Goal: Contribute content: Contribute content

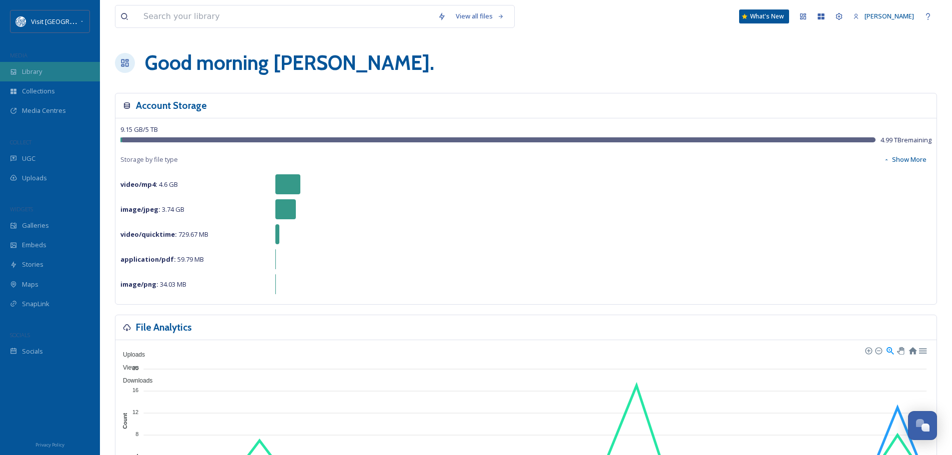
click at [39, 68] on span "Library" at bounding box center [32, 71] width 20 height 9
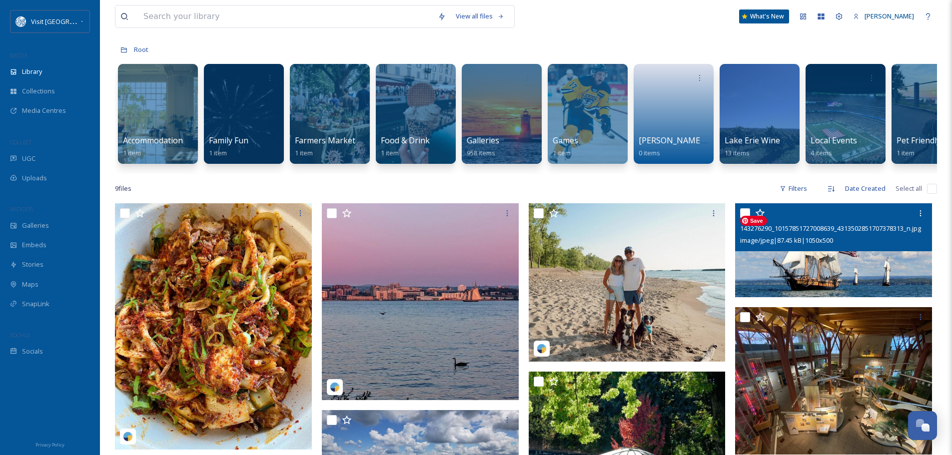
scroll to position [100, 0]
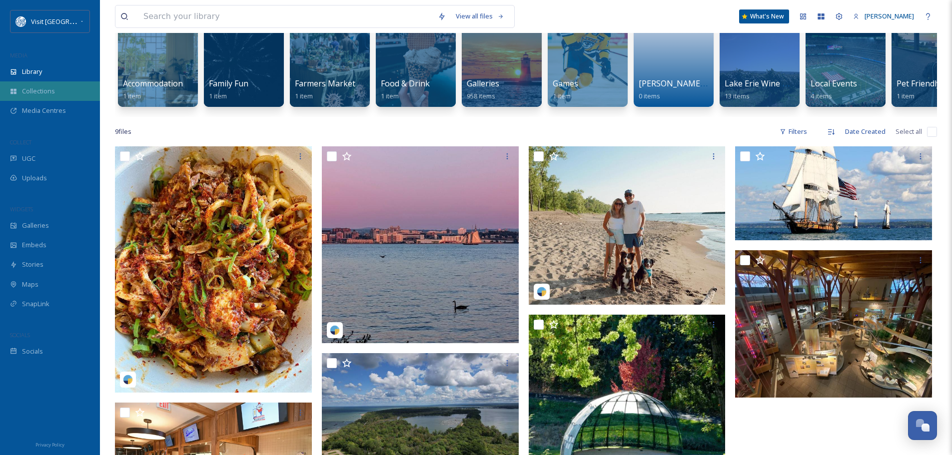
click at [40, 89] on span "Collections" at bounding box center [38, 90] width 33 height 9
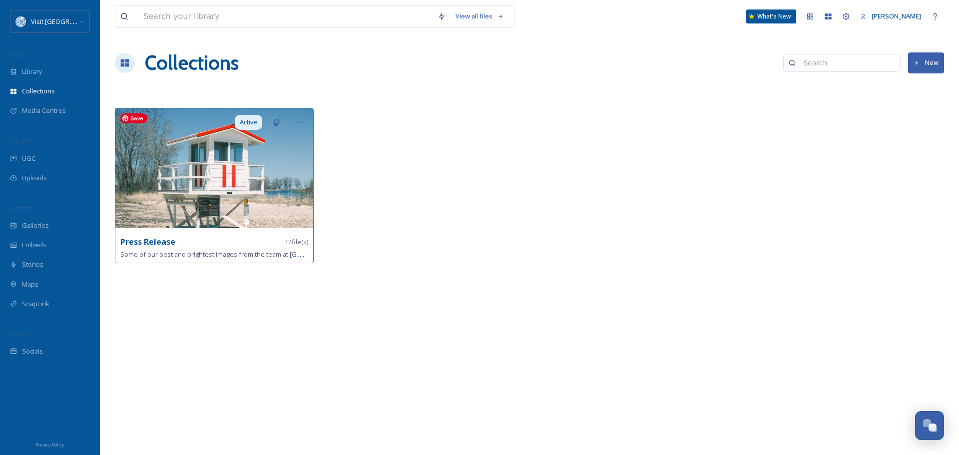
click at [289, 174] on img at bounding box center [214, 168] width 198 height 120
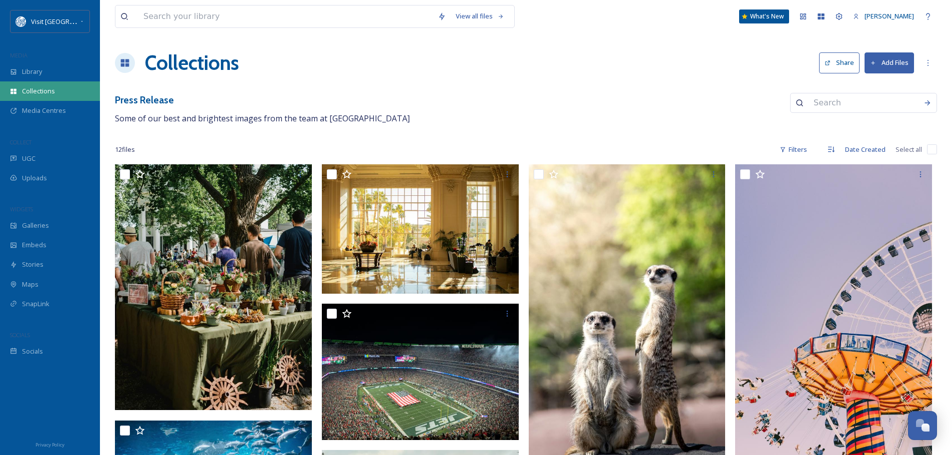
click at [42, 91] on span "Collections" at bounding box center [38, 90] width 33 height 9
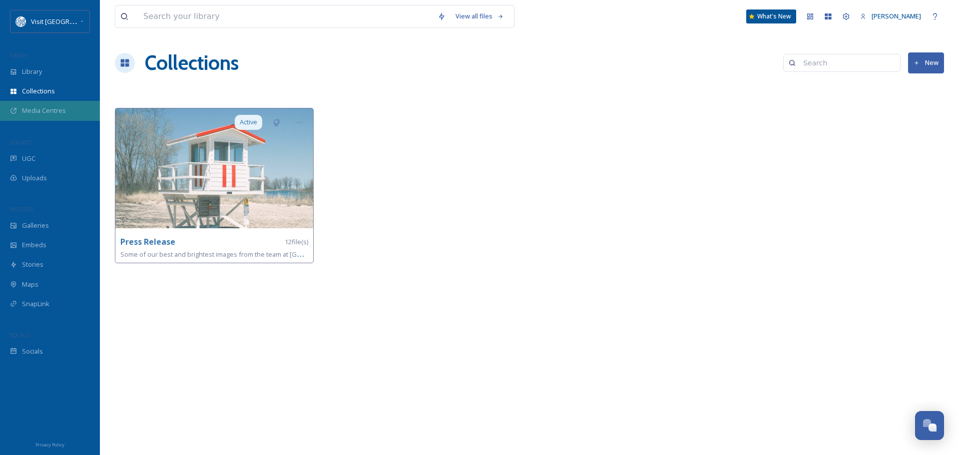
click at [53, 109] on span "Media Centres" at bounding box center [44, 110] width 44 height 9
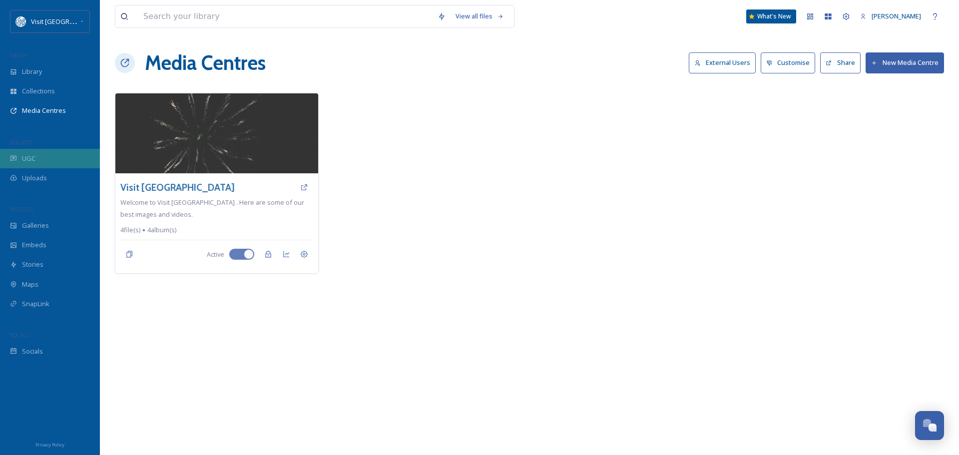
click at [42, 159] on div "UGC" at bounding box center [50, 158] width 100 height 19
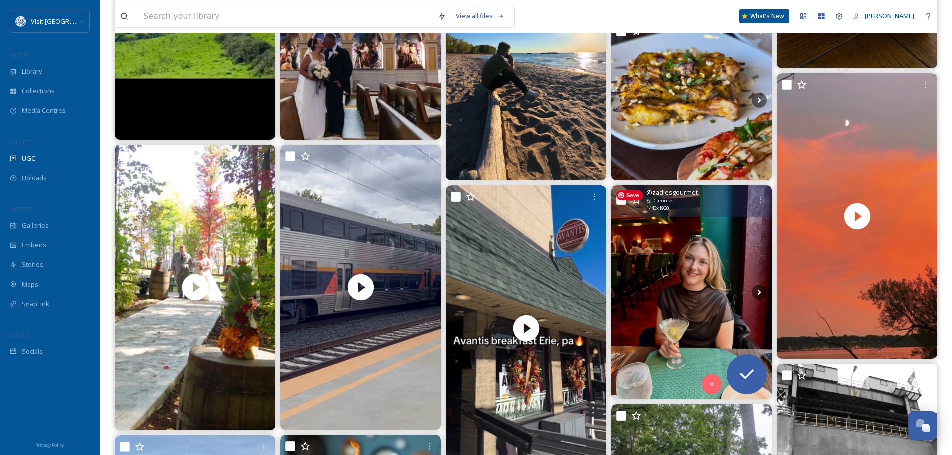
scroll to position [300, 0]
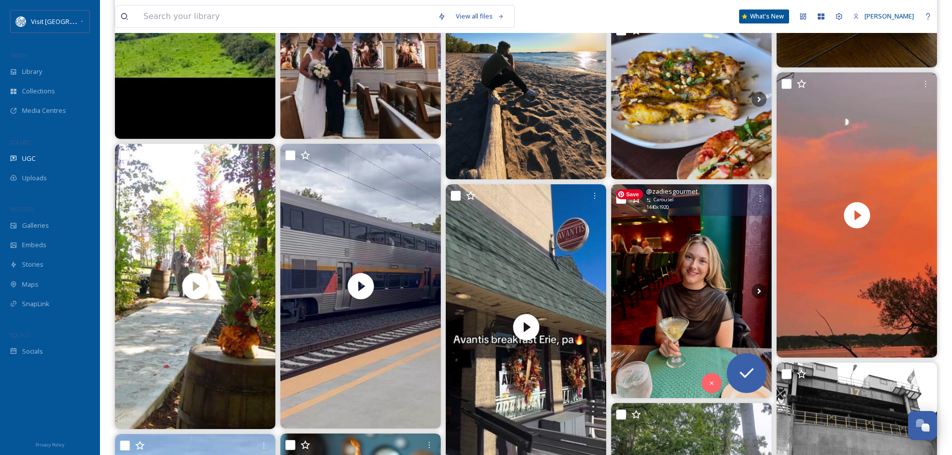
click at [683, 244] on img at bounding box center [691, 291] width 160 height 214
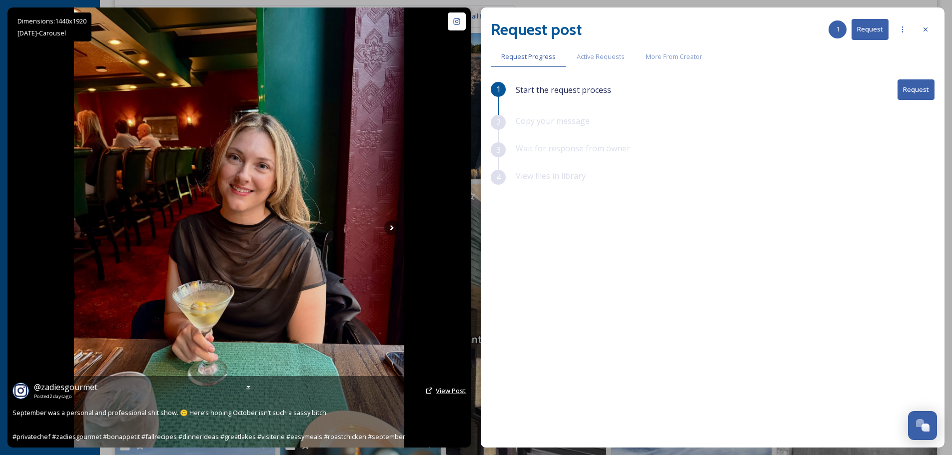
click at [445, 390] on span "View Post" at bounding box center [451, 390] width 30 height 9
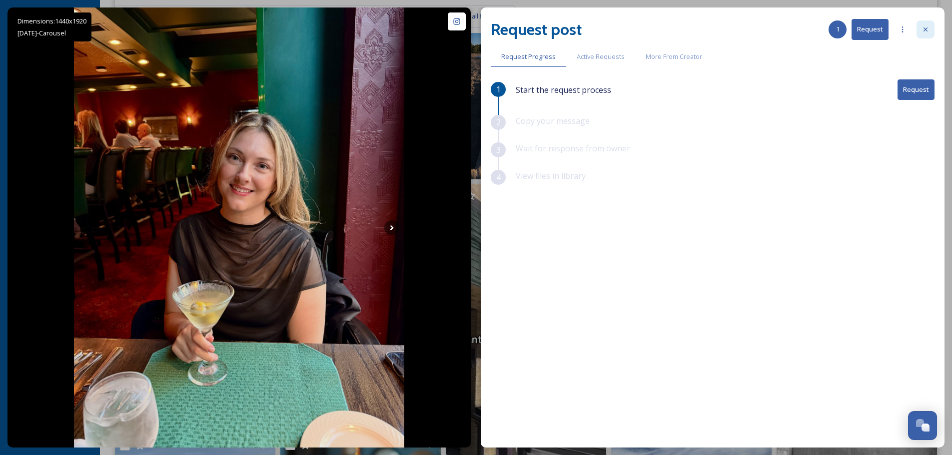
click at [923, 24] on div at bounding box center [925, 29] width 18 height 18
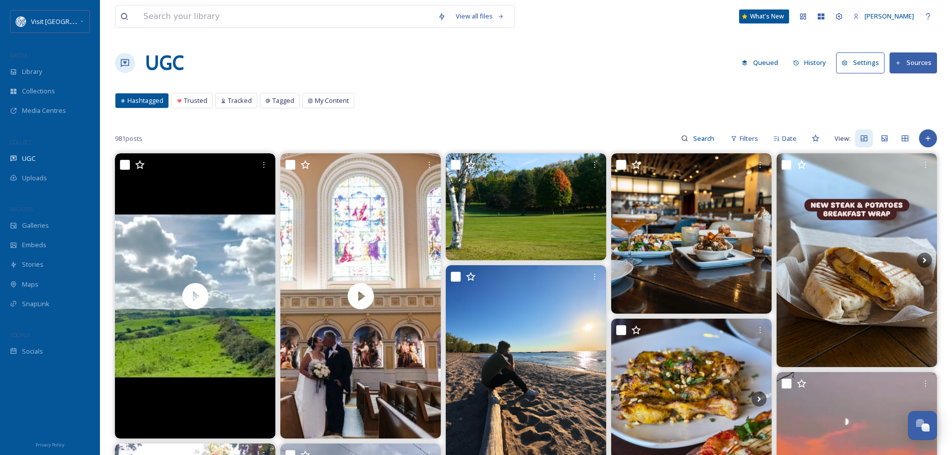
click at [908, 66] on button "Sources" at bounding box center [912, 62] width 47 height 20
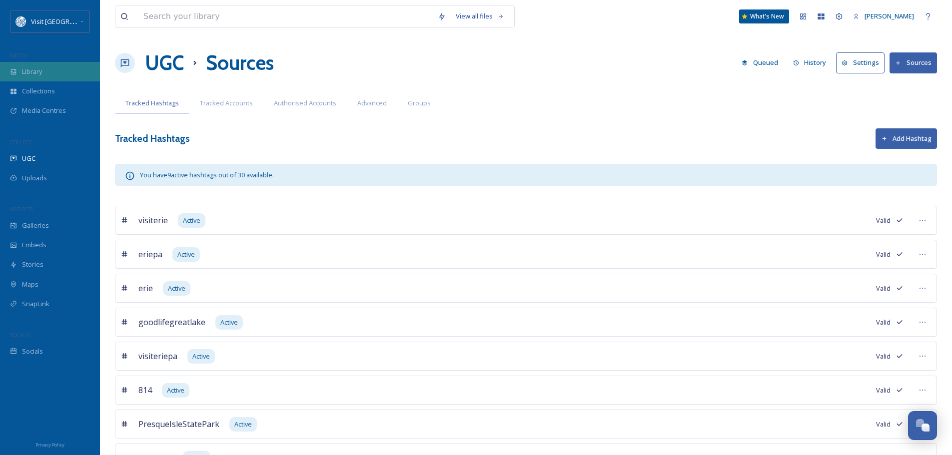
click at [52, 77] on div "Library" at bounding box center [50, 71] width 100 height 19
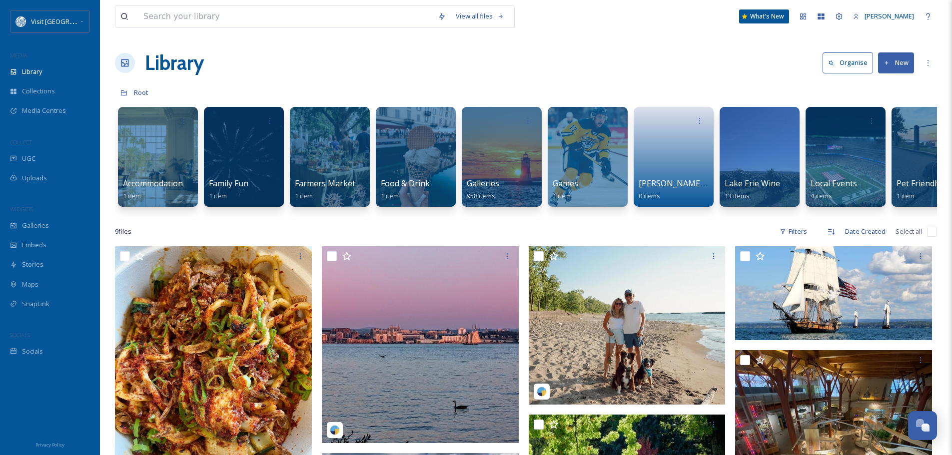
click at [892, 65] on button "New" at bounding box center [896, 62] width 36 height 20
click at [23, 156] on span "UGC" at bounding box center [28, 158] width 13 height 9
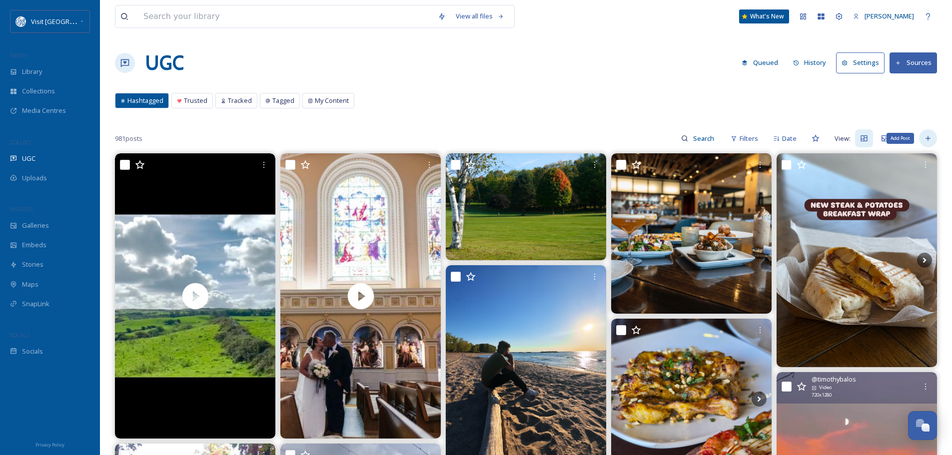
click at [927, 139] on icon at bounding box center [928, 138] width 8 height 8
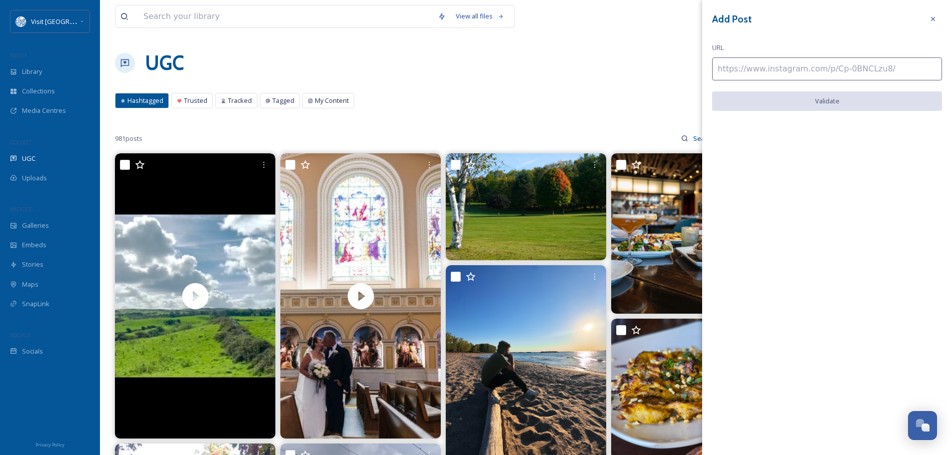
click at [573, 64] on div "UGC Queued History Settings Sources" at bounding box center [526, 63] width 822 height 30
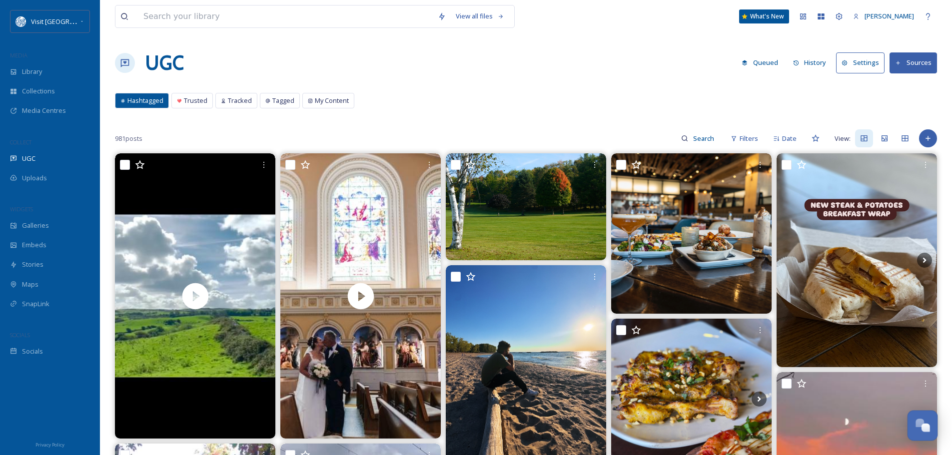
click at [925, 426] on div "Open Chat" at bounding box center [925, 428] width 8 height 8
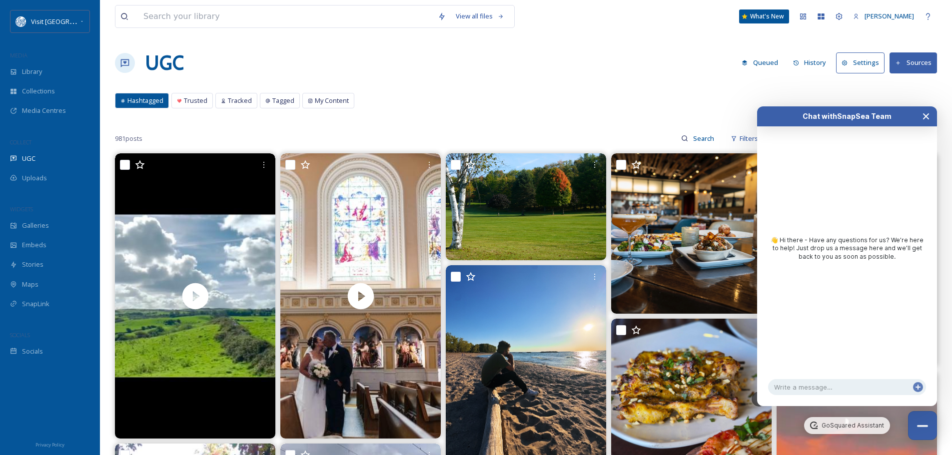
click at [926, 114] on icon "Close Chat" at bounding box center [926, 116] width 8 height 8
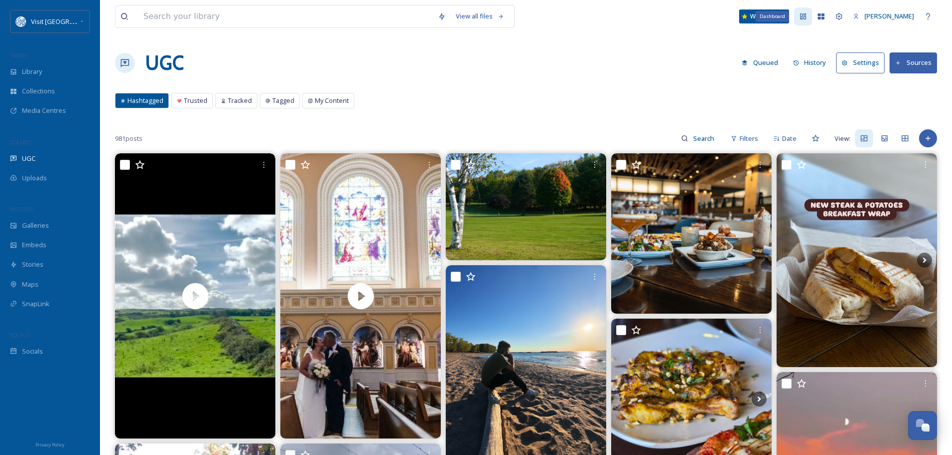
click at [807, 16] on icon at bounding box center [803, 16] width 8 height 8
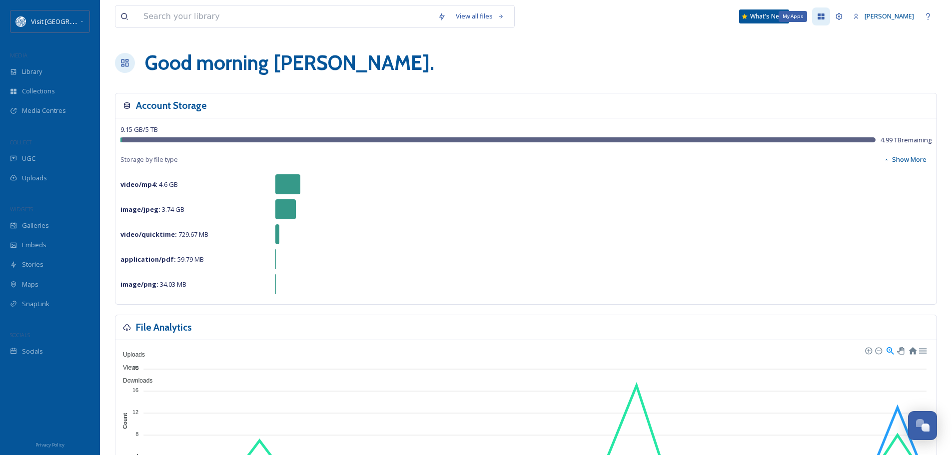
click at [824, 17] on icon at bounding box center [821, 16] width 6 height 6
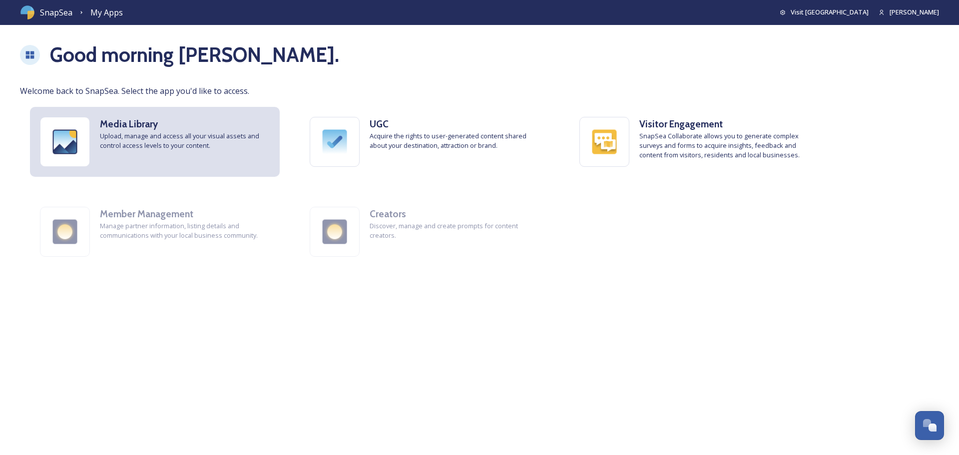
click at [144, 141] on span "Upload, manage and access all your visual assets and control access levels to y…" at bounding box center [185, 140] width 170 height 19
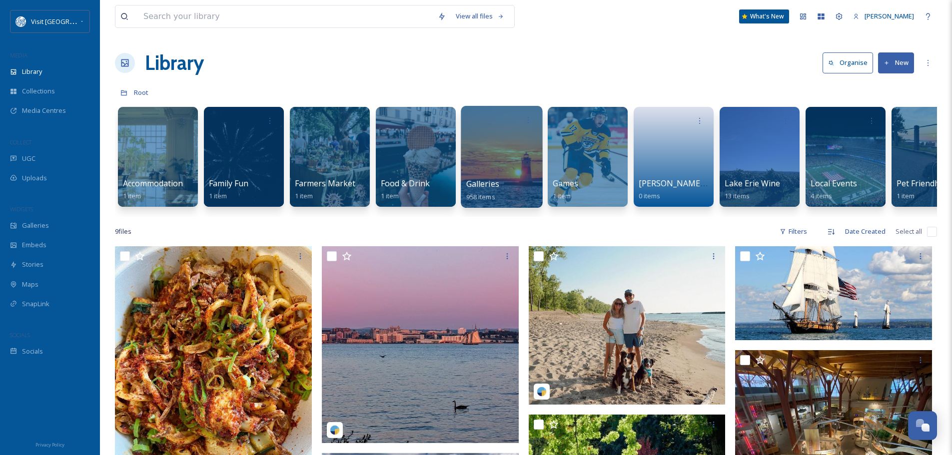
click at [503, 166] on div at bounding box center [501, 157] width 81 height 102
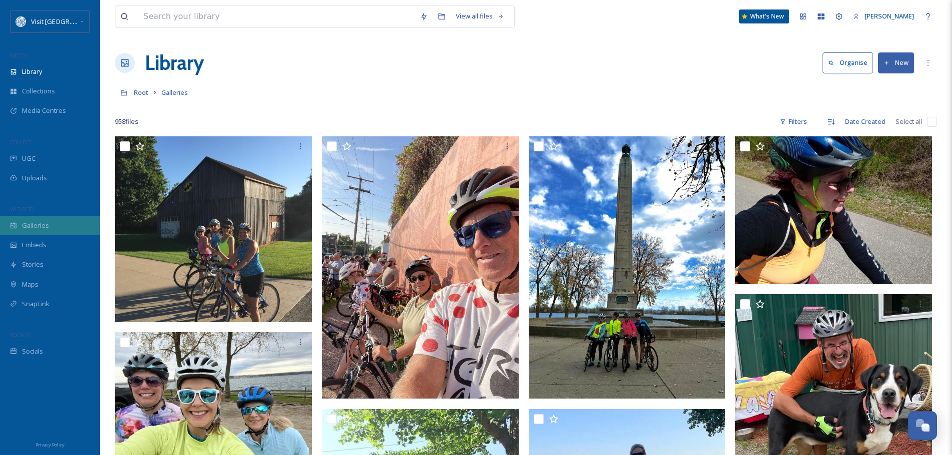
click at [45, 225] on span "Galleries" at bounding box center [35, 225] width 27 height 9
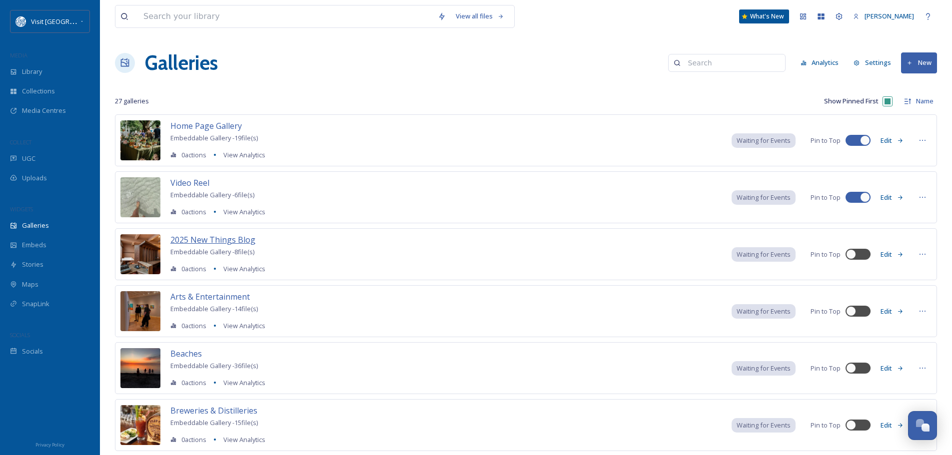
click at [215, 241] on span "2025 New Things Blog" at bounding box center [212, 239] width 85 height 11
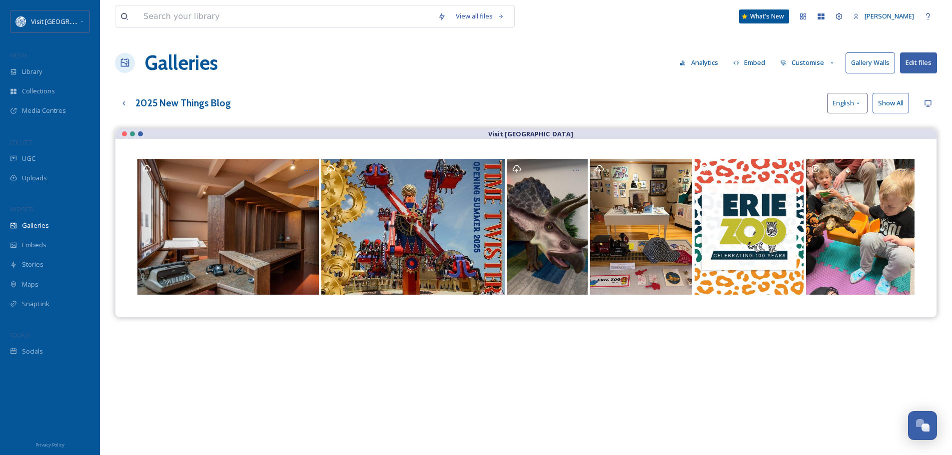
click at [749, 63] on button "Embed" at bounding box center [749, 62] width 42 height 19
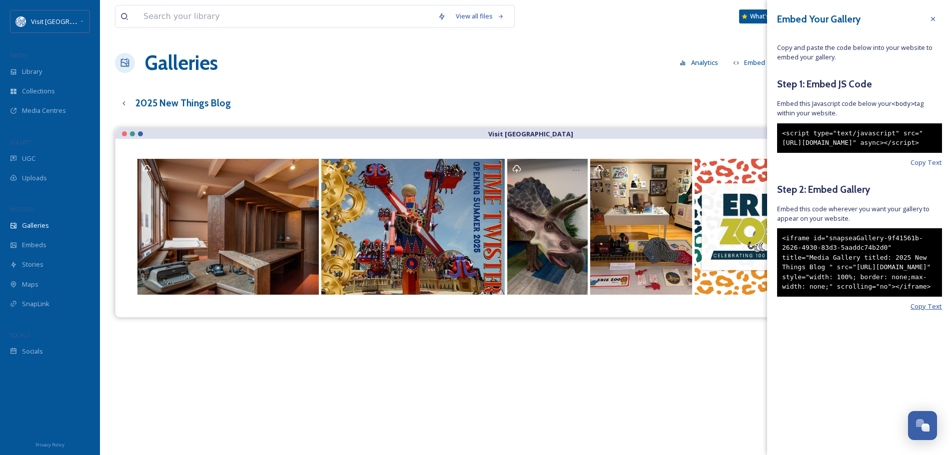
click at [932, 311] on span "Copy Text" at bounding box center [925, 306] width 31 height 9
click at [936, 14] on div at bounding box center [933, 19] width 18 height 18
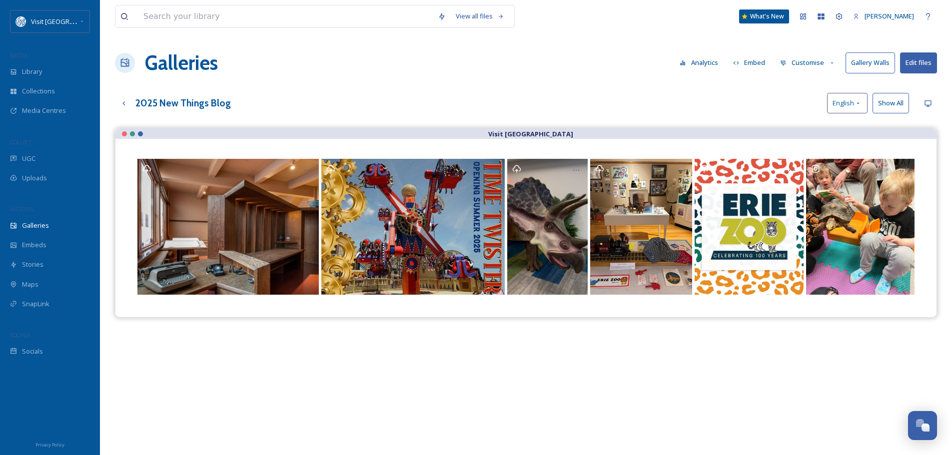
click at [918, 66] on button "Edit files" at bounding box center [918, 62] width 37 height 20
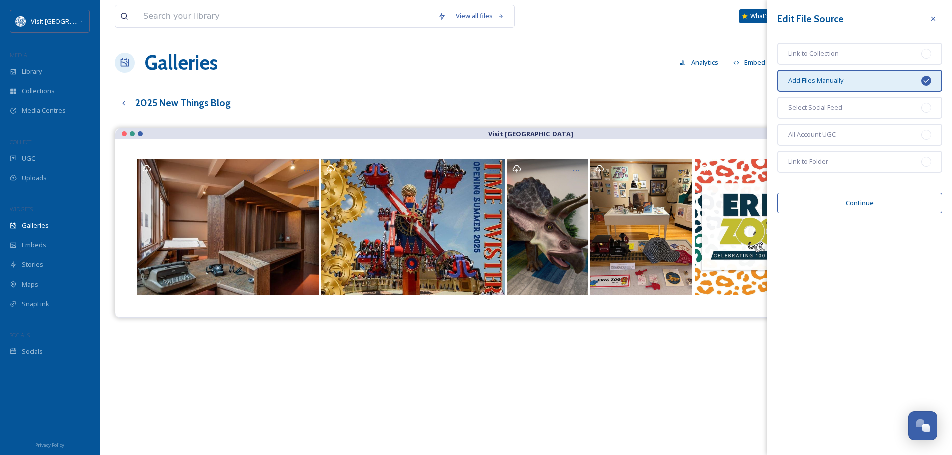
click at [711, 96] on div "2025 New Things Blog English Show All" at bounding box center [526, 103] width 822 height 20
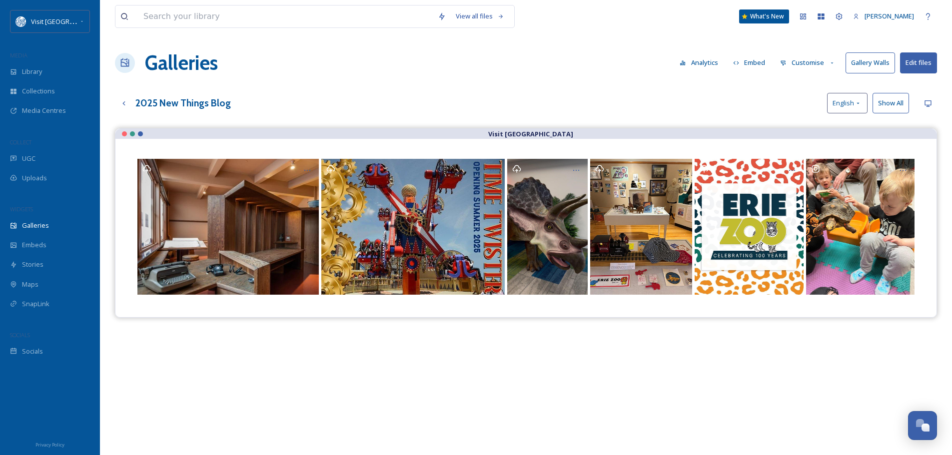
click at [814, 60] on button "Customise" at bounding box center [807, 62] width 65 height 19
click at [804, 87] on div "Layout" at bounding box center [809, 85] width 69 height 19
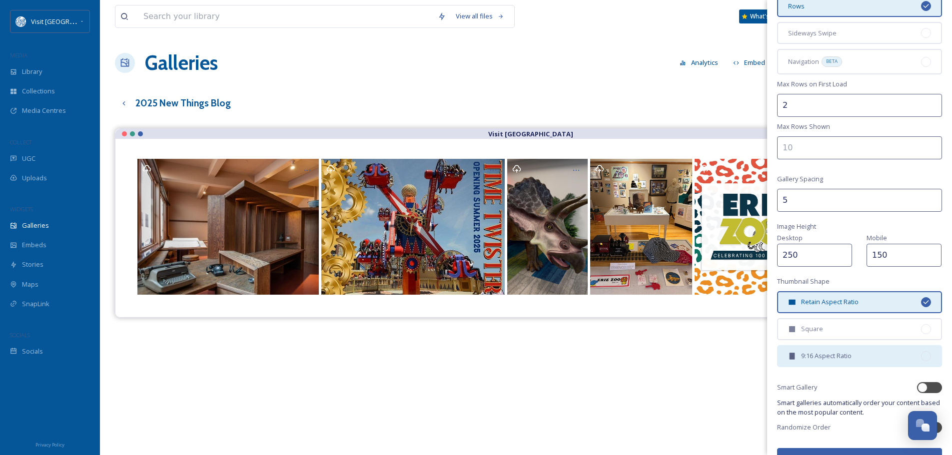
scroll to position [123, 0]
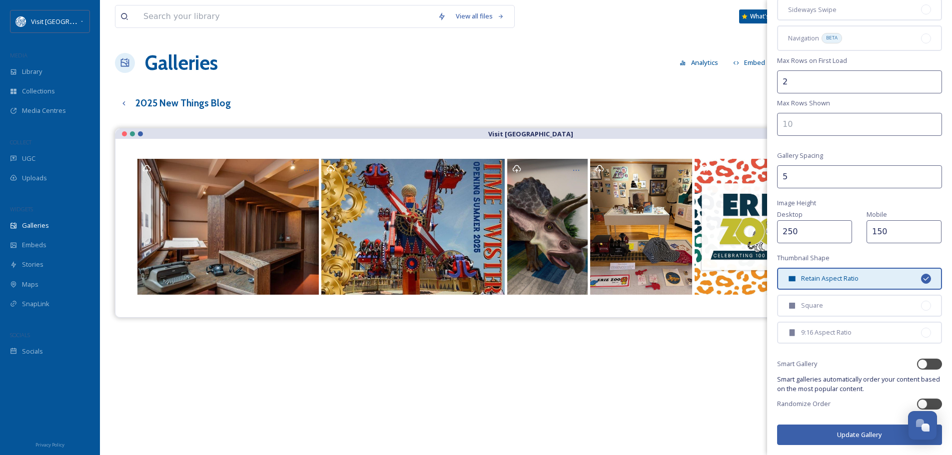
click at [727, 403] on div "Visit [GEOGRAPHIC_DATA]" at bounding box center [526, 355] width 822 height 455
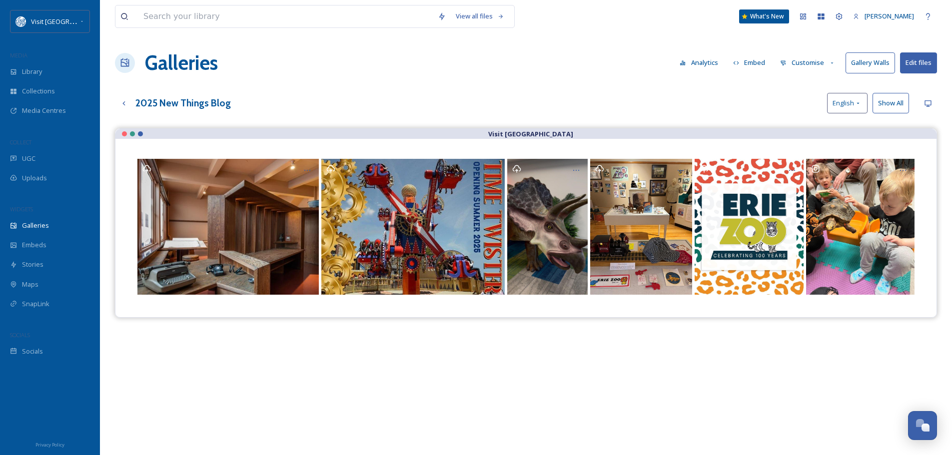
click at [746, 62] on button "Embed" at bounding box center [749, 62] width 42 height 19
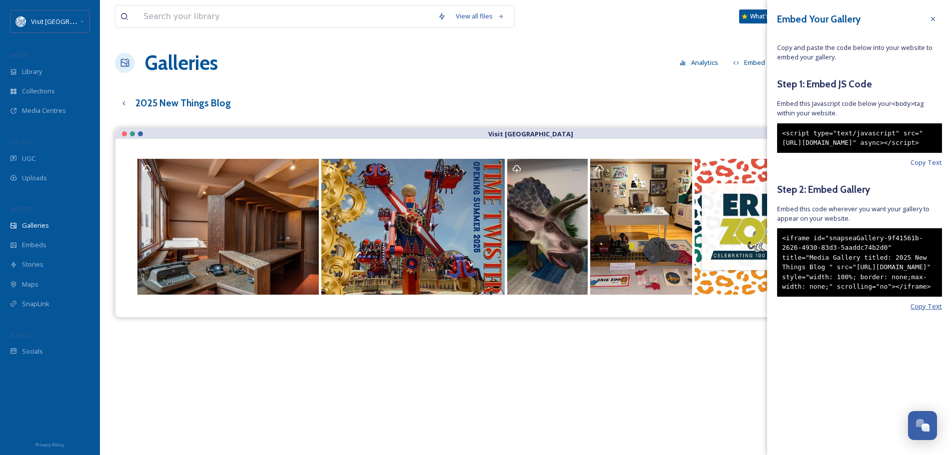
click at [931, 311] on span "Copy Text" at bounding box center [925, 306] width 31 height 9
click at [938, 19] on div at bounding box center [933, 19] width 18 height 18
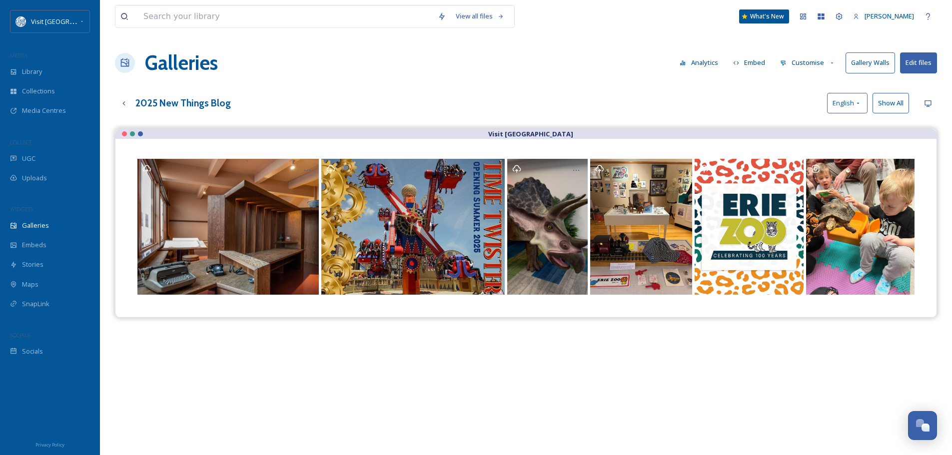
click at [804, 59] on button "Customise" at bounding box center [807, 62] width 65 height 19
click at [796, 84] on span "Layout" at bounding box center [789, 85] width 19 height 9
click at [663, 97] on div "2025 New Things Blog English Show All" at bounding box center [526, 103] width 822 height 20
click at [25, 63] on div "Library" at bounding box center [50, 71] width 100 height 19
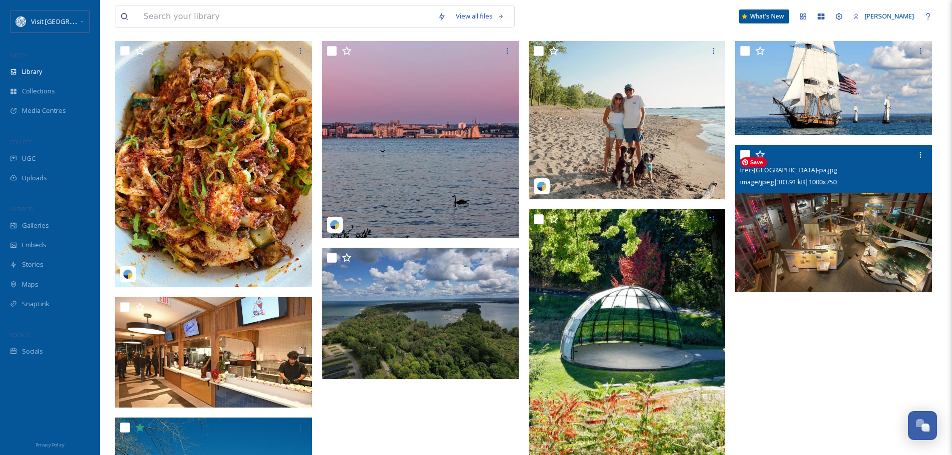
scroll to position [300, 0]
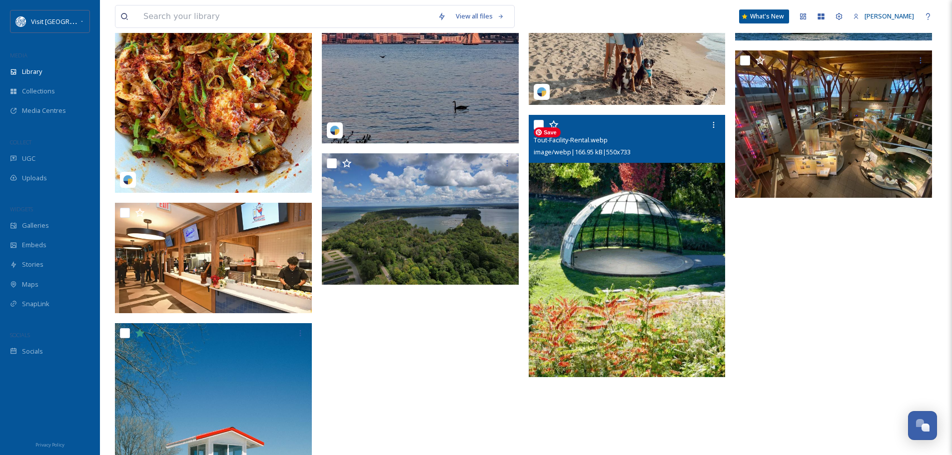
click at [683, 318] on img at bounding box center [627, 246] width 197 height 262
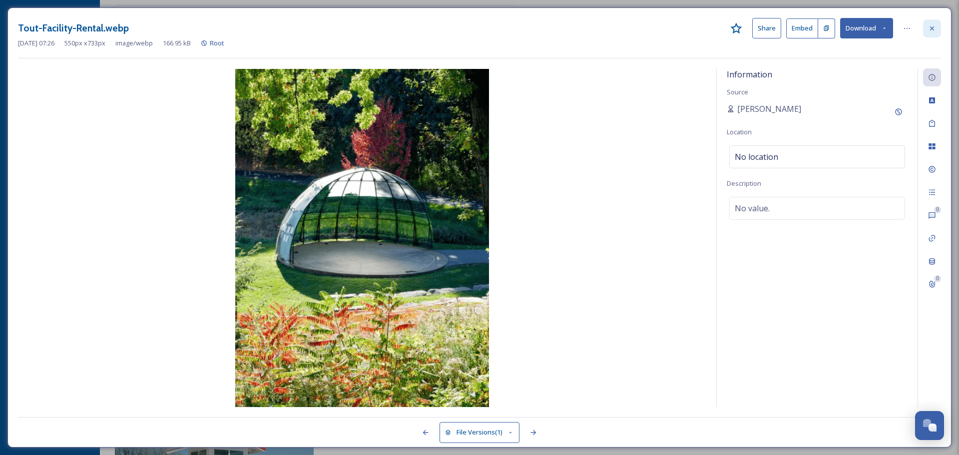
click at [939, 25] on div at bounding box center [932, 28] width 18 height 18
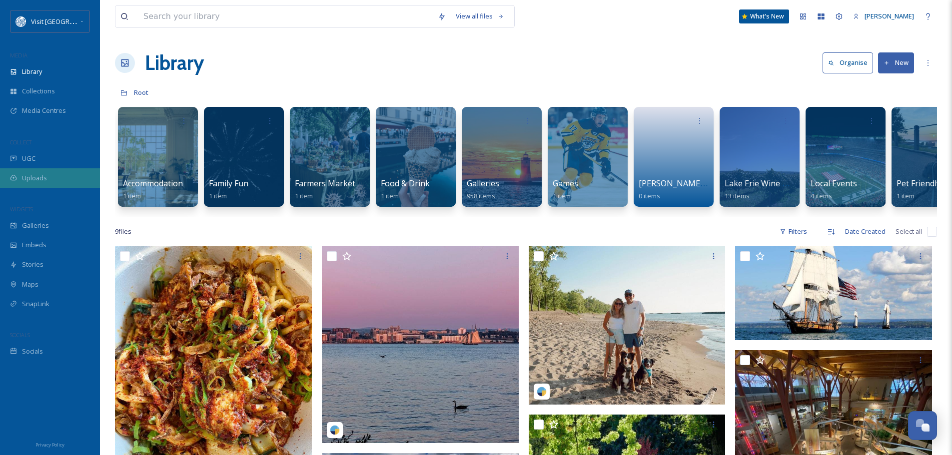
click at [45, 172] on div "Uploads" at bounding box center [50, 177] width 100 height 19
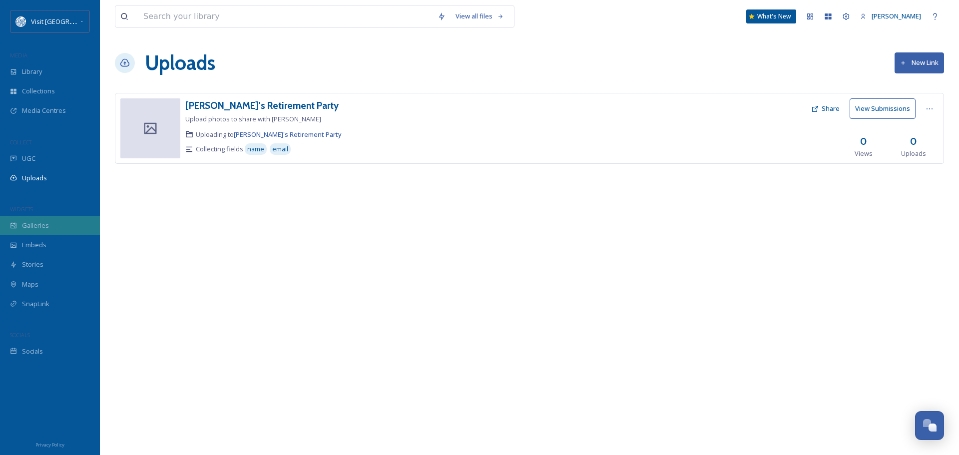
click at [41, 225] on span "Galleries" at bounding box center [35, 225] width 27 height 9
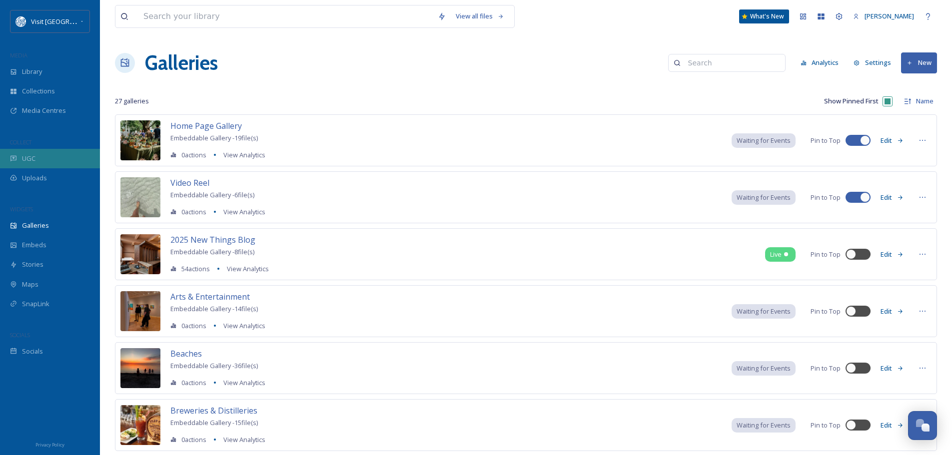
click at [54, 154] on div "UGC" at bounding box center [50, 158] width 100 height 19
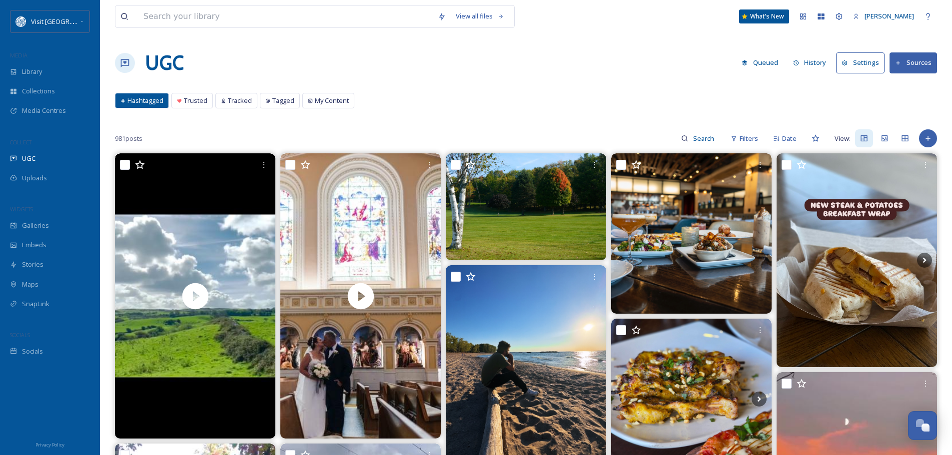
click at [765, 61] on button "Queued" at bounding box center [759, 62] width 46 height 19
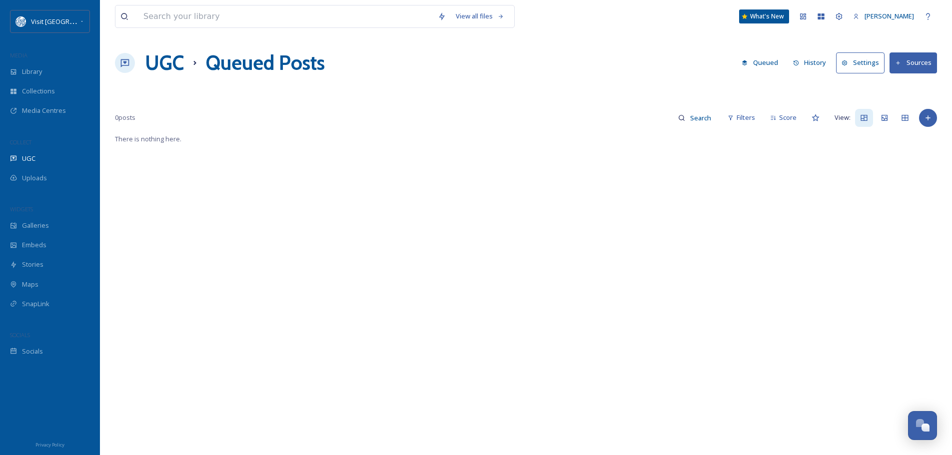
click at [803, 61] on button "History" at bounding box center [809, 62] width 43 height 19
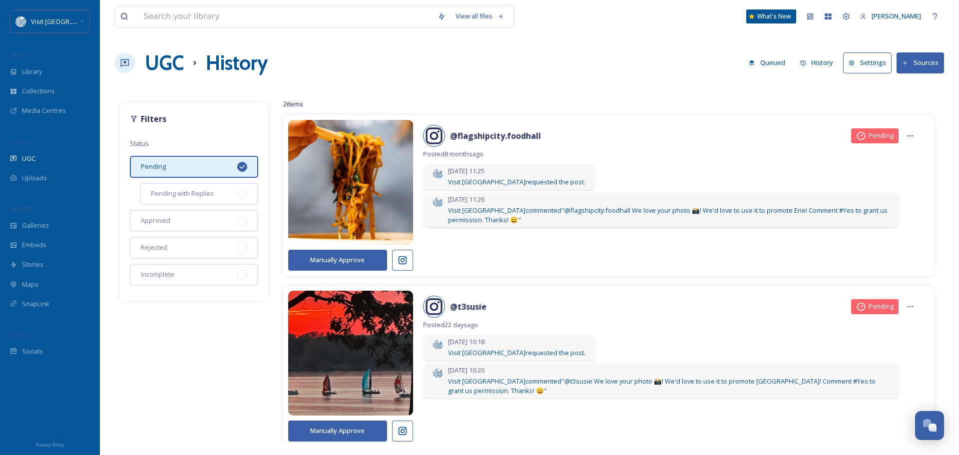
scroll to position [45, 0]
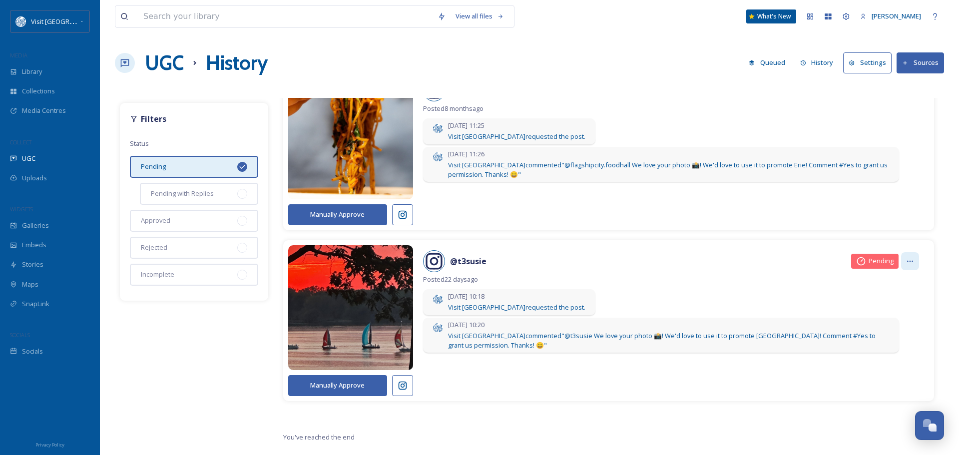
click at [907, 265] on div at bounding box center [910, 261] width 18 height 18
click at [761, 264] on div "@ t3susie Pending Copy Approval Link" at bounding box center [671, 261] width 496 height 22
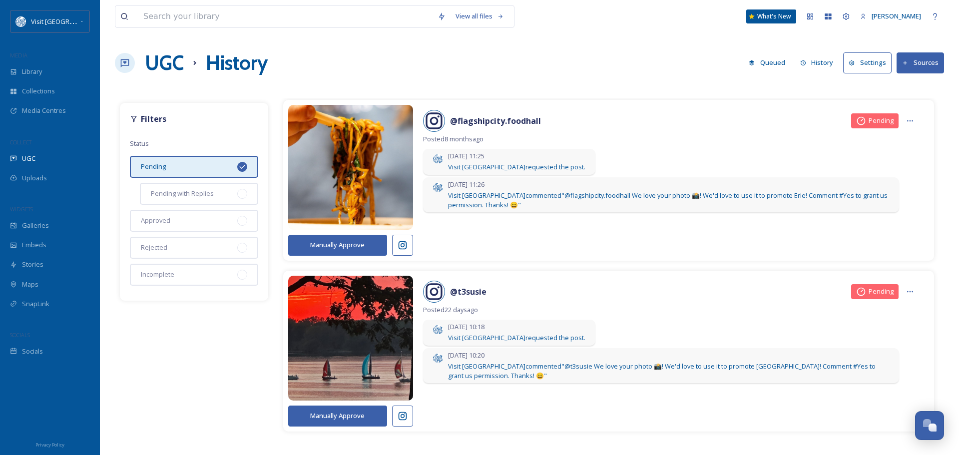
scroll to position [0, 0]
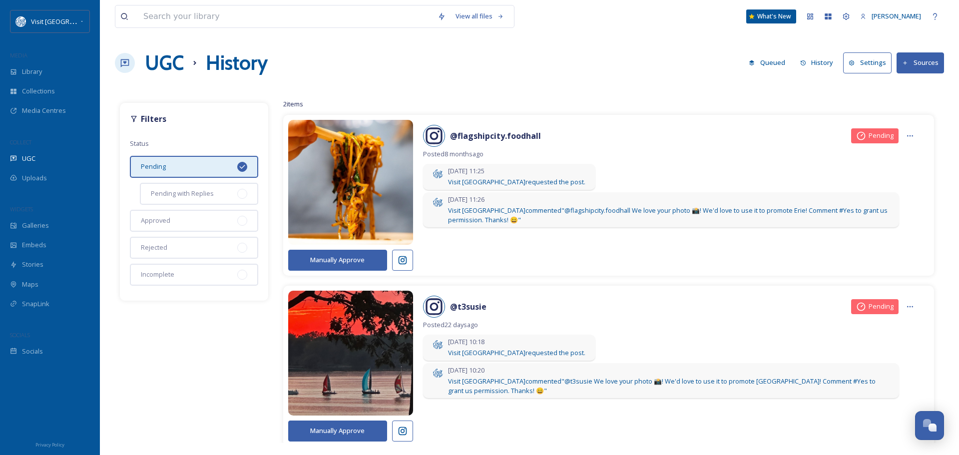
click at [921, 63] on button "Sources" at bounding box center [920, 62] width 47 height 20
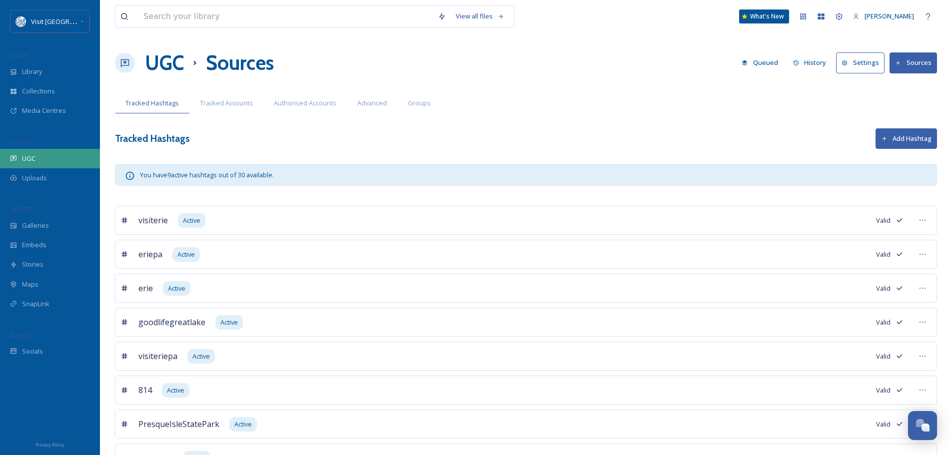
click at [43, 158] on div "UGC" at bounding box center [50, 158] width 100 height 19
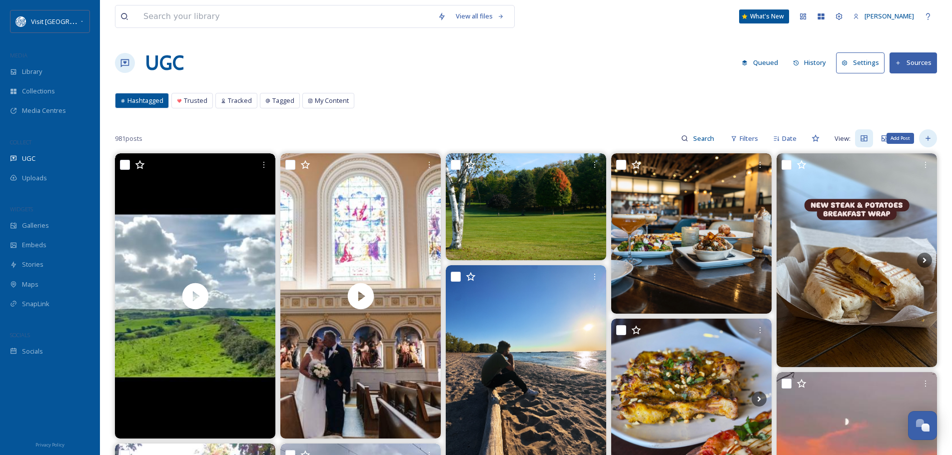
click at [930, 138] on icon at bounding box center [928, 138] width 8 height 8
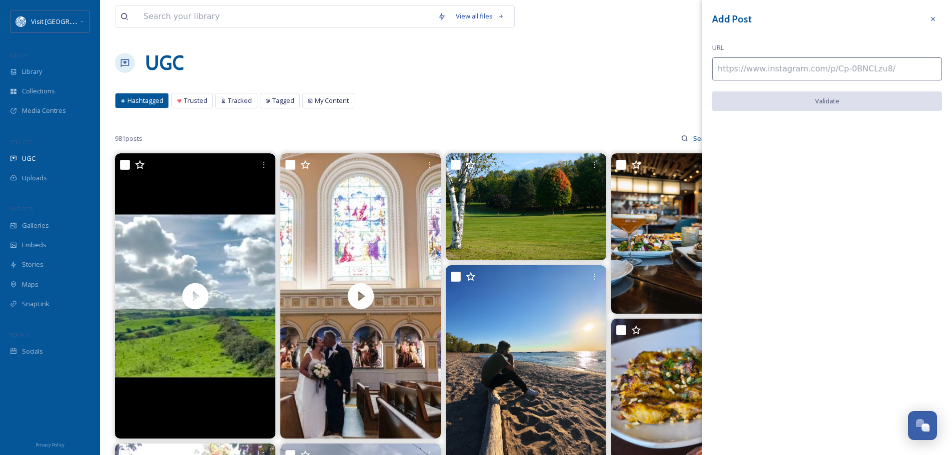
click at [738, 71] on input at bounding box center [827, 68] width 230 height 23
paste input "[URL][DOMAIN_NAME]"
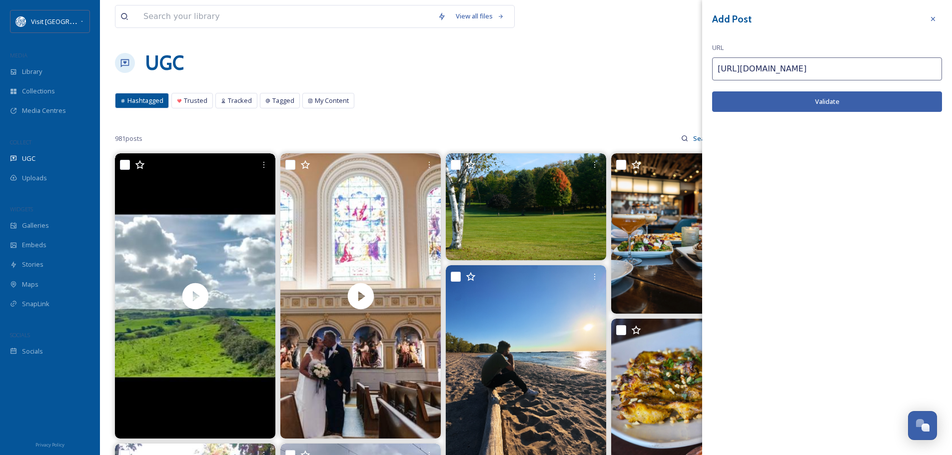
type input "[URL][DOMAIN_NAME]"
click at [781, 100] on button "Validate" at bounding box center [827, 101] width 230 height 20
click at [837, 102] on button "Add Post" at bounding box center [827, 101] width 230 height 20
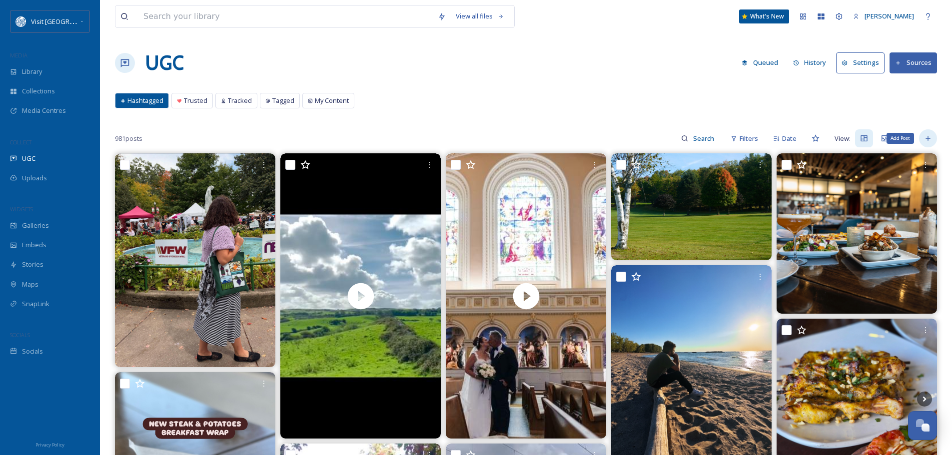
click at [927, 135] on icon at bounding box center [928, 138] width 8 height 8
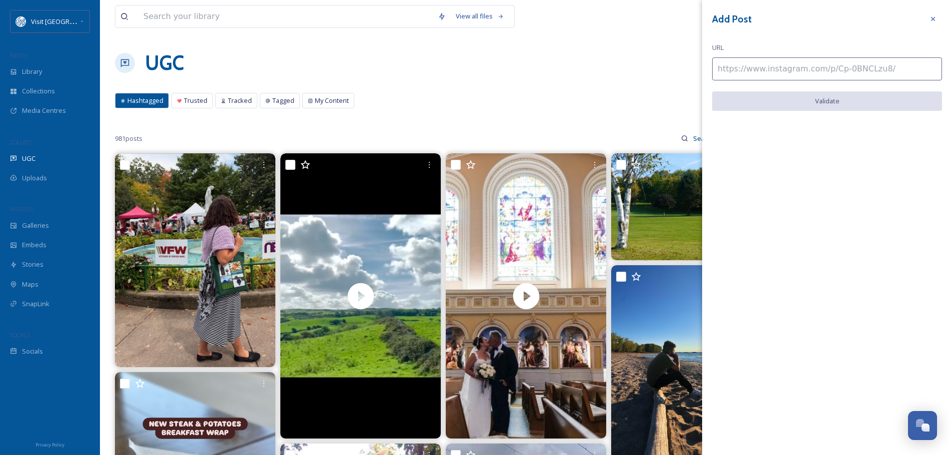
click at [785, 65] on input at bounding box center [827, 68] width 230 height 23
paste input "[URL][DOMAIN_NAME]"
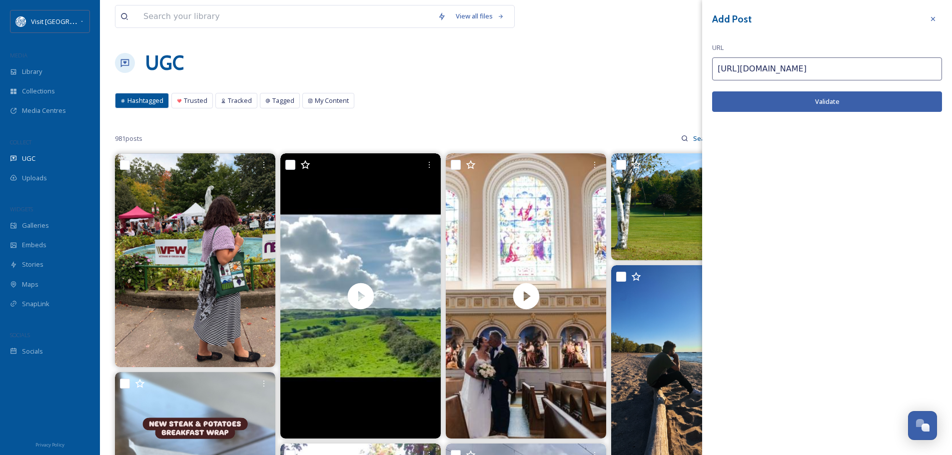
type input "[URL][DOMAIN_NAME]"
click at [822, 99] on button "Validate" at bounding box center [827, 101] width 230 height 20
click at [832, 100] on button "Add Post" at bounding box center [827, 101] width 230 height 20
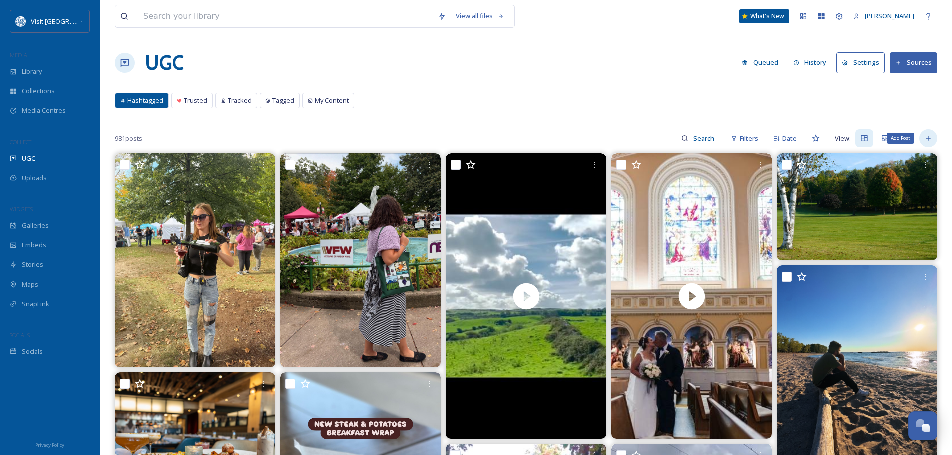
click at [928, 138] on icon at bounding box center [927, 138] width 4 height 4
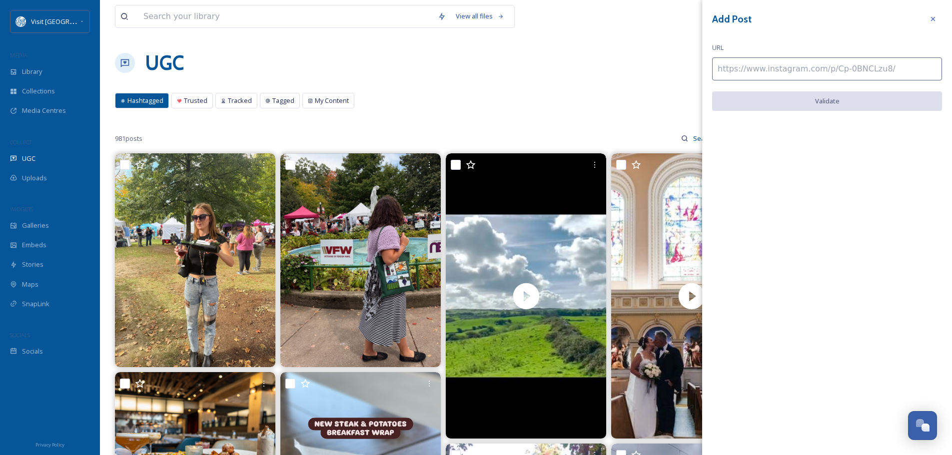
click at [756, 74] on input at bounding box center [827, 68] width 230 height 23
paste input "[URL][DOMAIN_NAME]"
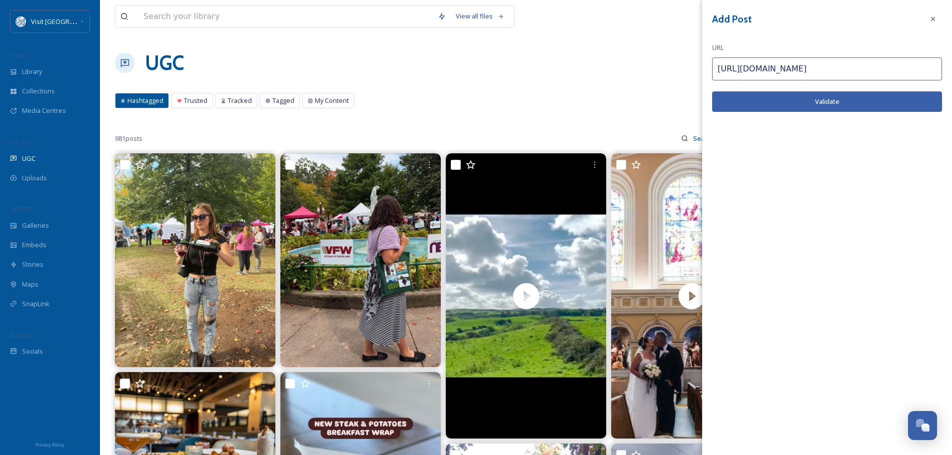
type input "[URL][DOMAIN_NAME]"
click at [797, 98] on button "Validate" at bounding box center [827, 101] width 230 height 20
click at [857, 103] on button "Add Post" at bounding box center [827, 101] width 230 height 20
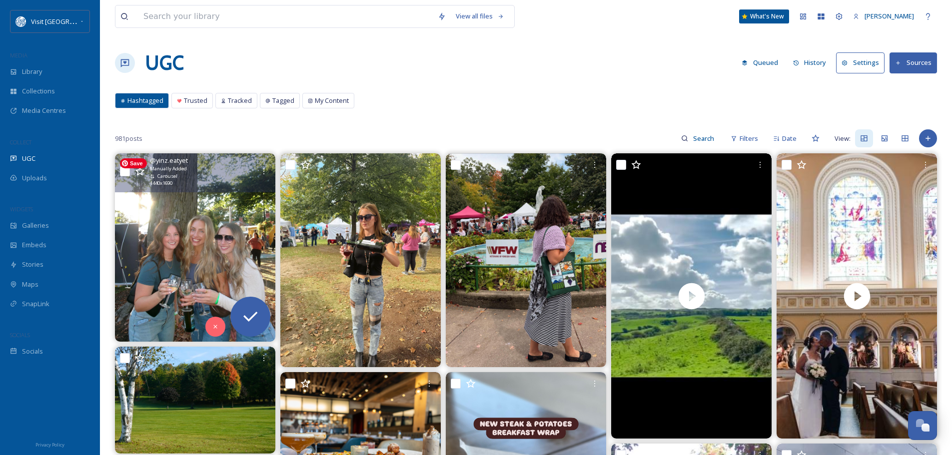
click at [192, 220] on img at bounding box center [195, 247] width 160 height 188
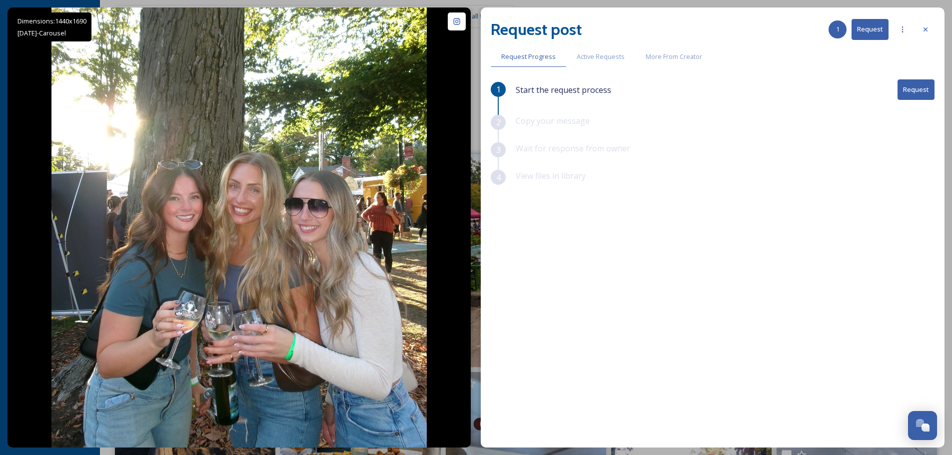
click at [916, 90] on button "Request" at bounding box center [915, 89] width 37 height 20
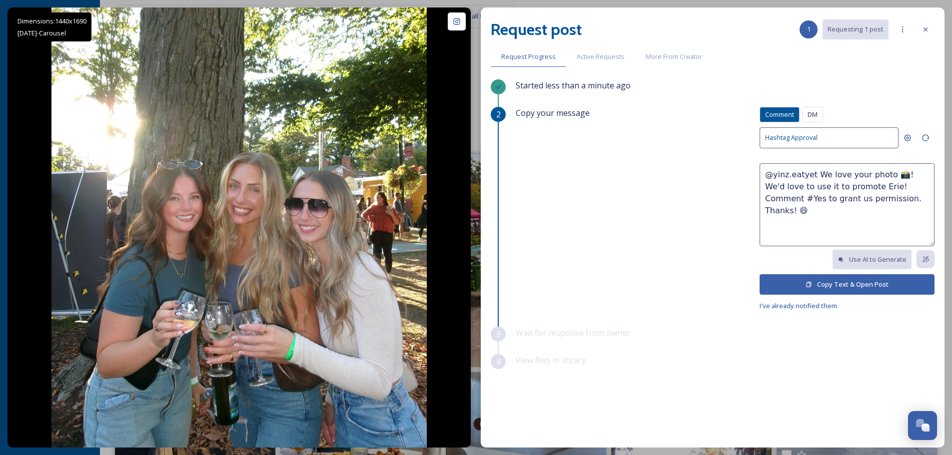
click at [880, 173] on textarea "@yinz.eatyet We love your photo 📸! We'd love to use it to promote Erie! Comment…" at bounding box center [846, 204] width 175 height 83
click at [856, 187] on textarea "@yinz.eatyet We love your photos 📸! We'd love to use it to promote Erie! Commen…" at bounding box center [846, 204] width 175 height 83
click at [778, 198] on textarea "@yinz.eatyet We love your photos 📸! We'd love to use it to promote [GEOGRAPHIC_…" at bounding box center [846, 204] width 175 height 83
click at [863, 211] on textarea "@yinz.eatyet We love your photos 📸! We'd love to use it to promote [GEOGRAPHIC_…" at bounding box center [846, 204] width 175 height 83
type textarea "@yinz.eatyet We love your photos 📸! We'd love to use it to promote [GEOGRAPHIC_…"
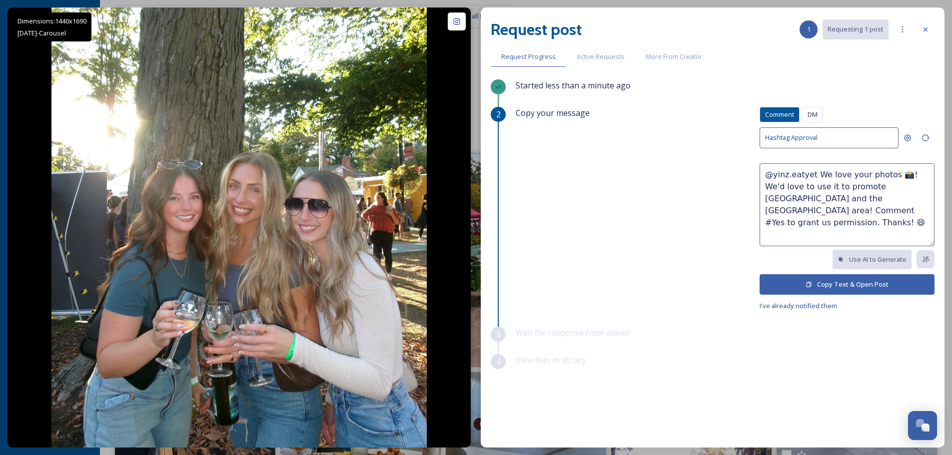
click at [853, 281] on button "Copy Text & Open Post" at bounding box center [846, 284] width 175 height 20
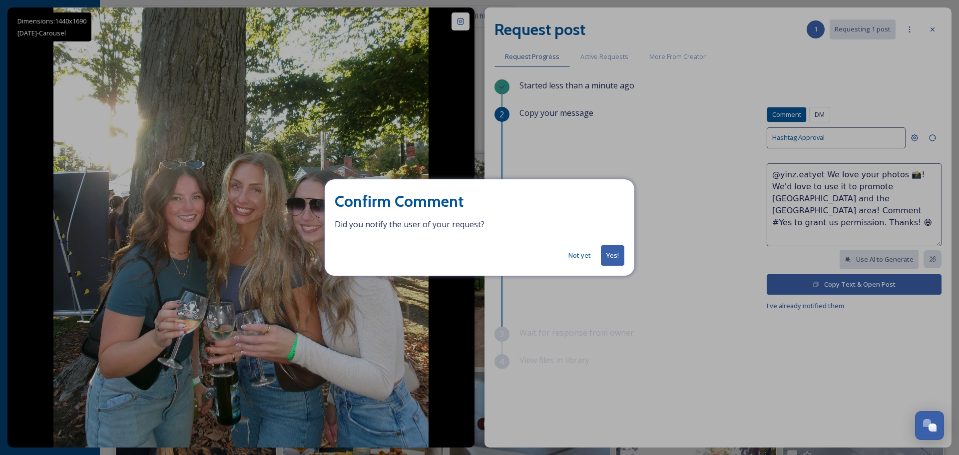
click at [614, 256] on button "Yes!" at bounding box center [612, 255] width 23 height 20
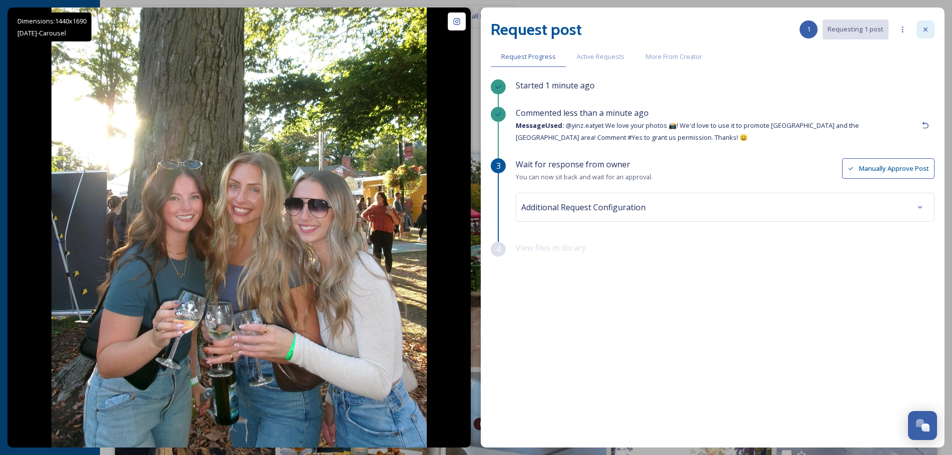
click at [925, 29] on icon at bounding box center [925, 29] width 4 height 4
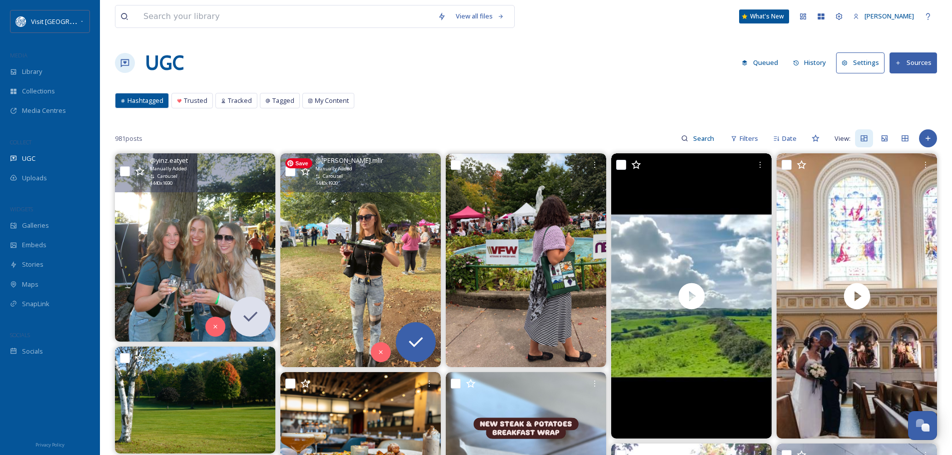
click at [393, 242] on img at bounding box center [360, 260] width 160 height 214
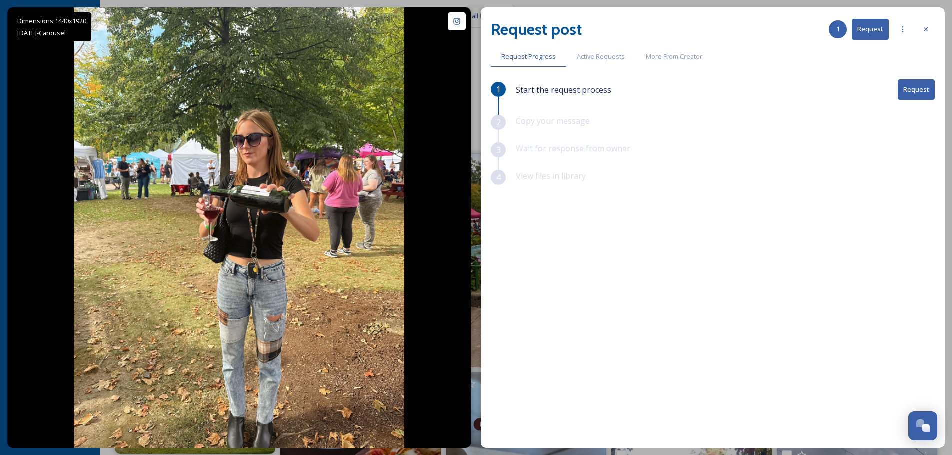
click at [916, 90] on button "Request" at bounding box center [915, 89] width 37 height 20
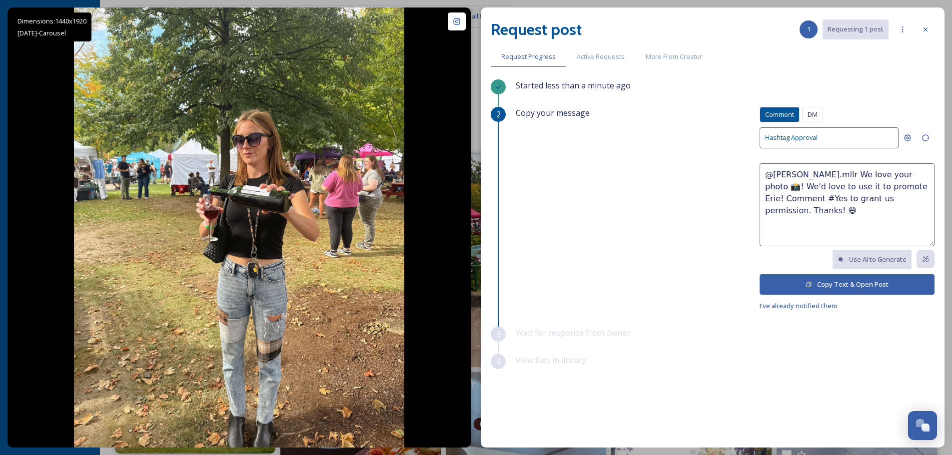
drag, startPoint x: 839, startPoint y: 177, endPoint x: 881, endPoint y: 173, distance: 41.6
click at [881, 173] on textarea "@[PERSON_NAME].mllr We love your photo 📸! We'd love to use it to promote Erie! …" at bounding box center [846, 204] width 175 height 83
click at [845, 186] on textarea "@[PERSON_NAME].mllr We love these Wine Fest photos 📸! We'd love to use it to pr…" at bounding box center [846, 204] width 175 height 83
click at [915, 187] on textarea "@[PERSON_NAME].mllr We love these Wine Fest photos 📸! We'd love to use them to …" at bounding box center [846, 204] width 175 height 83
type textarea "@[PERSON_NAME].mllr We love these Wine Fest photos 📸! We'd love to use them to …"
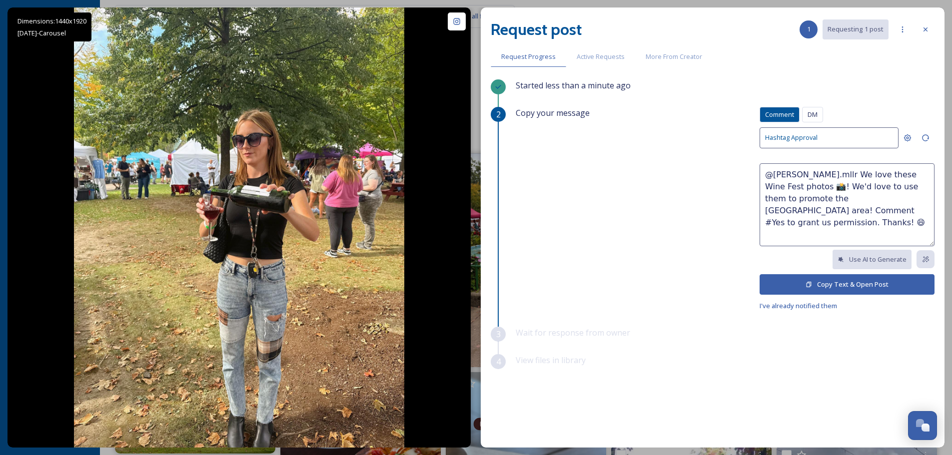
click at [838, 283] on button "Copy Text & Open Post" at bounding box center [846, 284] width 175 height 20
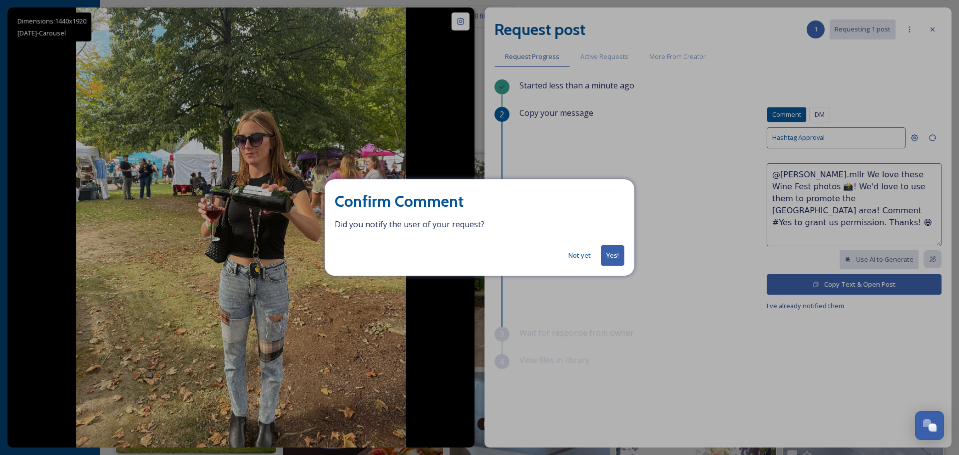
click at [619, 258] on button "Yes!" at bounding box center [612, 255] width 23 height 20
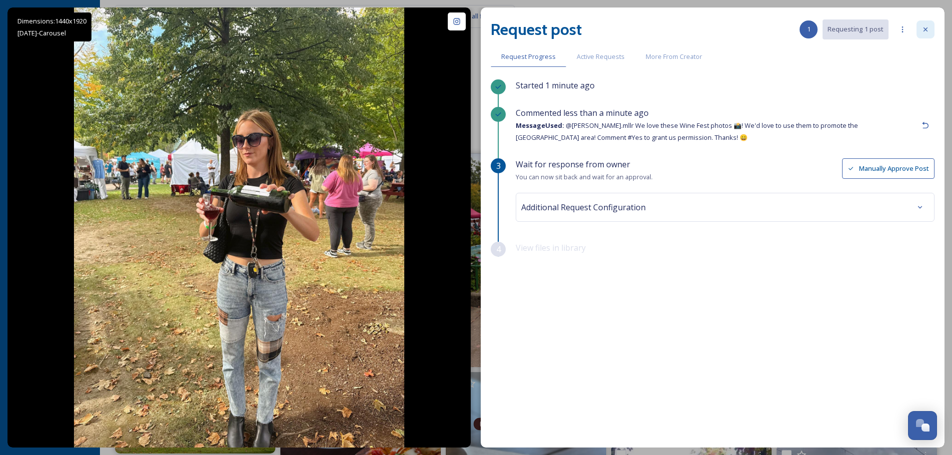
click at [925, 31] on icon at bounding box center [925, 29] width 8 height 8
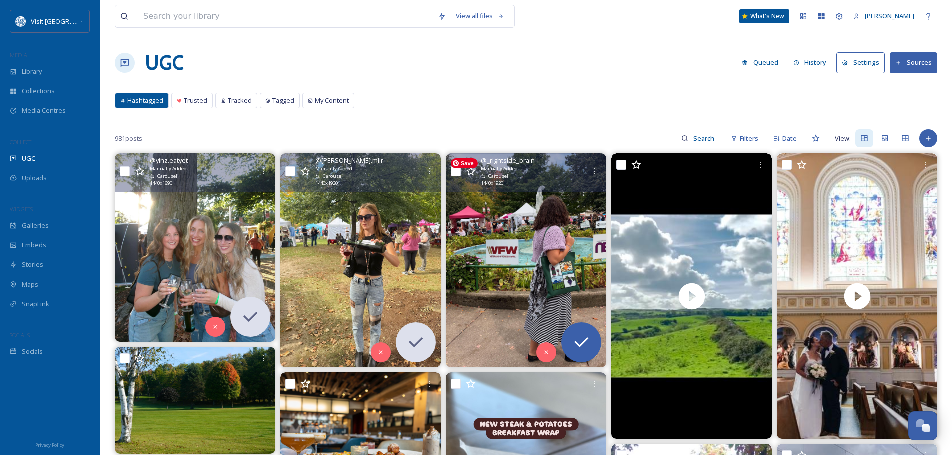
click at [559, 219] on img at bounding box center [526, 260] width 160 height 214
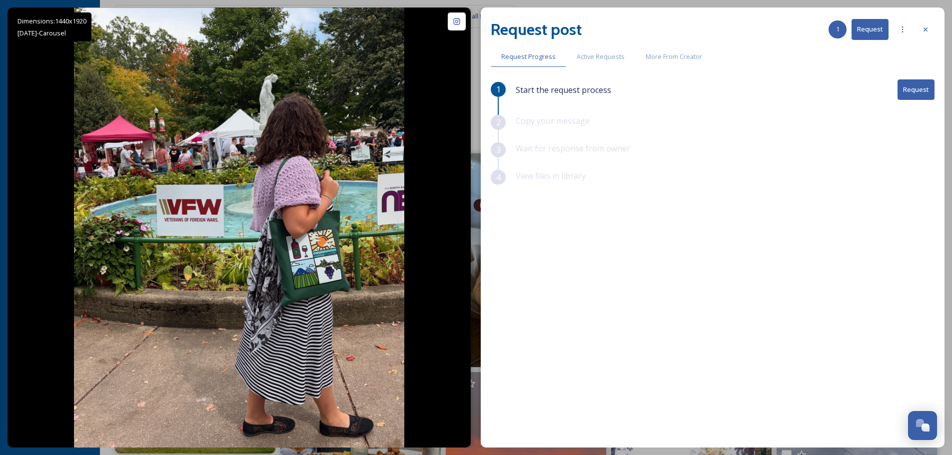
click at [928, 91] on button "Request" at bounding box center [915, 89] width 37 height 20
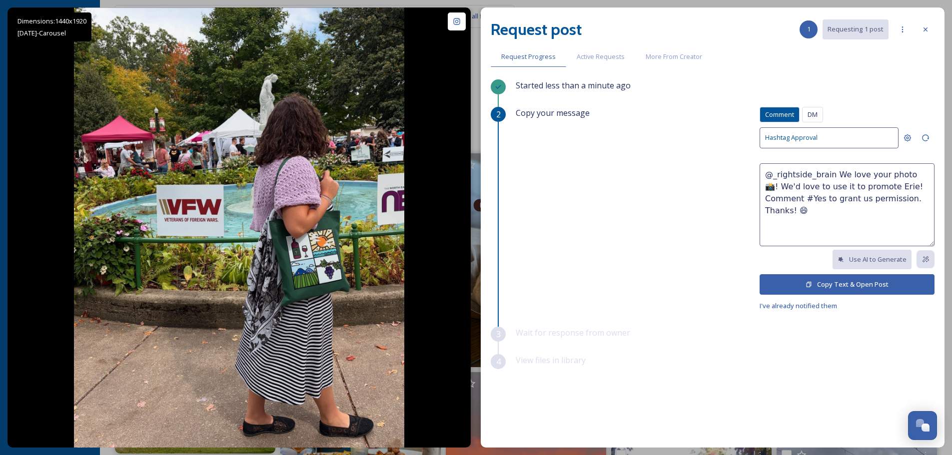
click at [899, 172] on textarea "@_rightside_brain We love your photo 📸! We'd love to use it to promote Erie! Co…" at bounding box center [846, 204] width 175 height 83
click at [784, 198] on textarea "@_rightside_brain We love your photos and Wine Fest design you created📸! We'd l…" at bounding box center [846, 204] width 175 height 83
click at [868, 200] on textarea "@_rightside_brain We love your photos and Wine Fest design you created📸! We'd l…" at bounding box center [846, 204] width 175 height 83
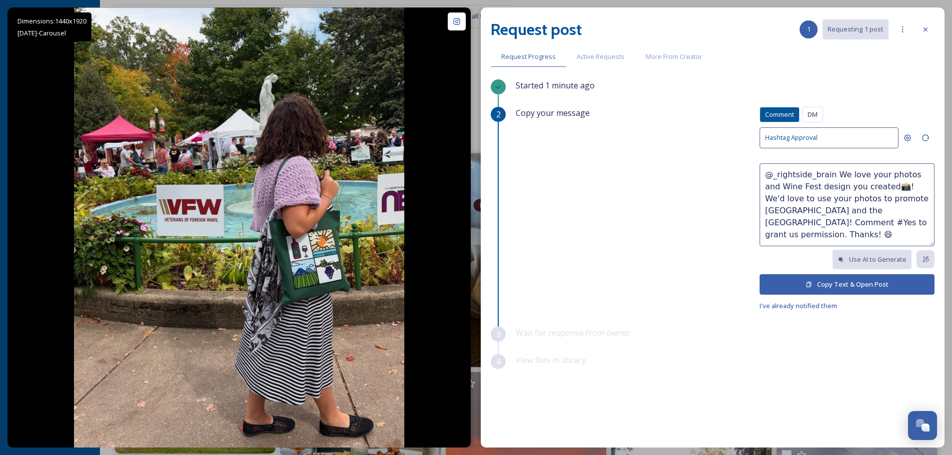
click at [791, 210] on textarea "@_rightside_brain We love your photos and Wine Fest design you created📸! We'd l…" at bounding box center [846, 204] width 175 height 83
click at [857, 222] on textarea "@_rightside_brain We love your photos and Wine Fest design you created📸! We'd l…" at bounding box center [846, 204] width 175 height 83
click at [764, 186] on textarea "@_rightside_brain We love your photos and Wine Fest design you created📸! We'd l…" at bounding box center [846, 204] width 175 height 83
click at [904, 222] on textarea "@_rightside_brain We love your photos and the Wine Fest design you created📸! We…" at bounding box center [846, 204] width 175 height 83
type textarea "@_rightside_brain We love your photos and the Wine Fest design you created📸! We…"
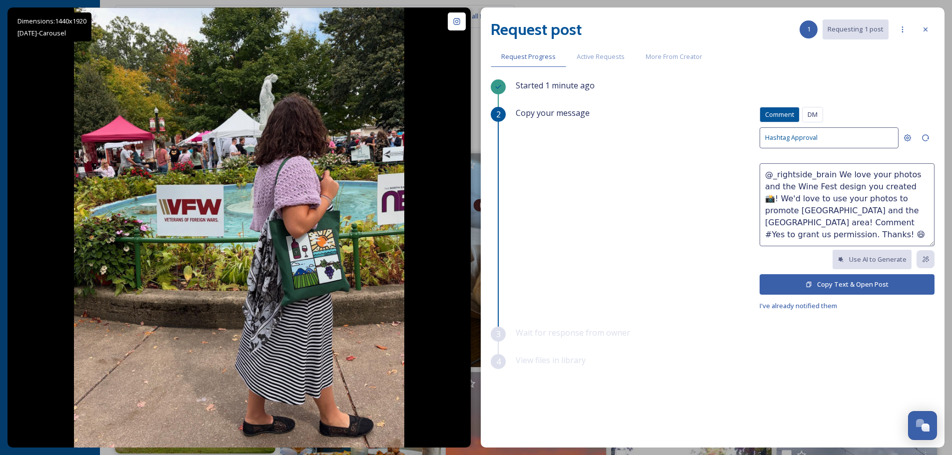
click at [875, 284] on button "Copy Text & Open Post" at bounding box center [846, 284] width 175 height 20
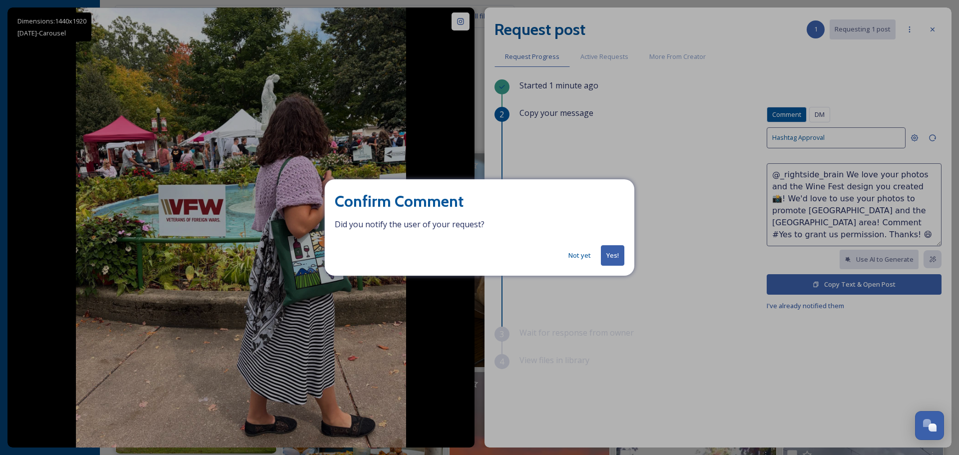
click at [610, 254] on button "Yes!" at bounding box center [612, 255] width 23 height 20
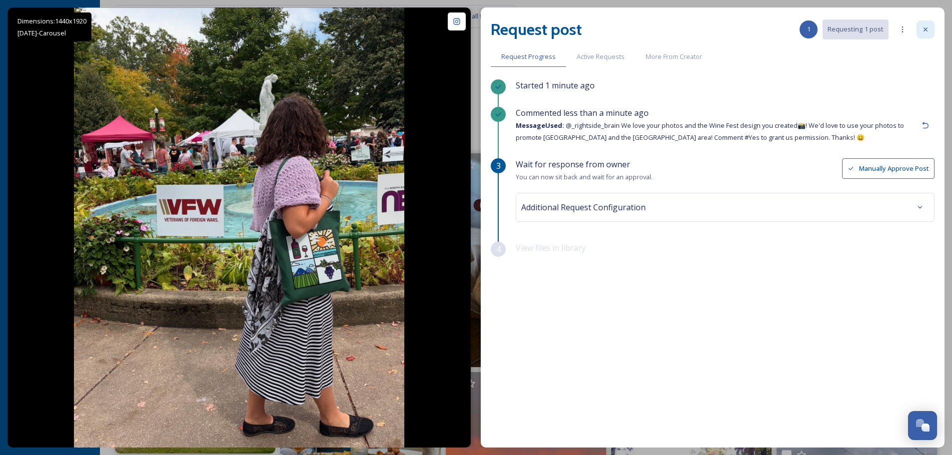
click at [926, 25] on icon at bounding box center [925, 29] width 8 height 8
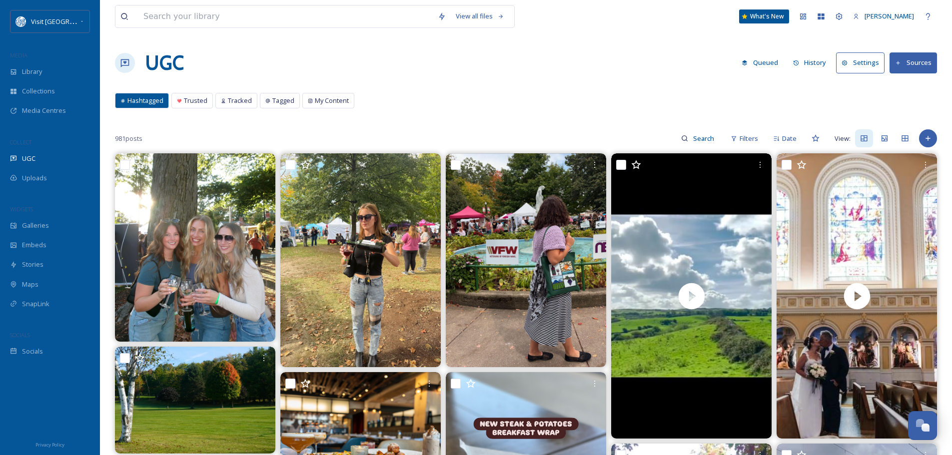
click at [815, 60] on button "History" at bounding box center [809, 62] width 43 height 19
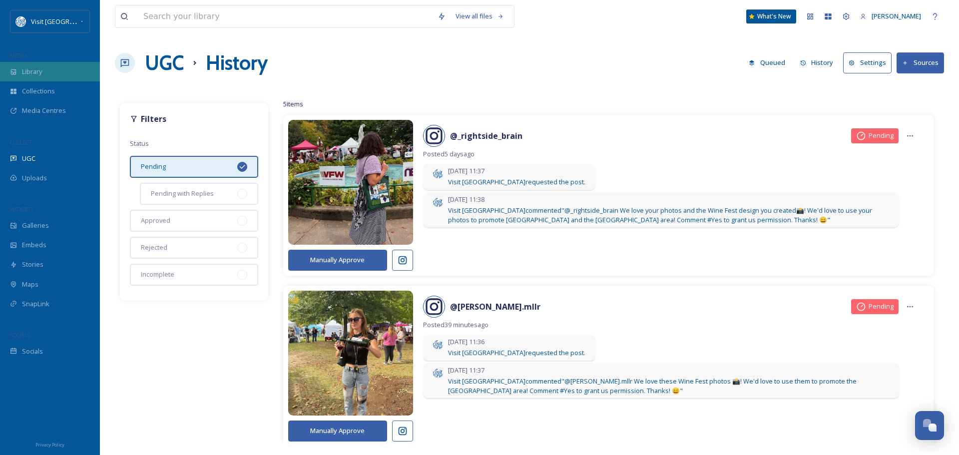
click at [48, 65] on div "Library" at bounding box center [50, 71] width 100 height 19
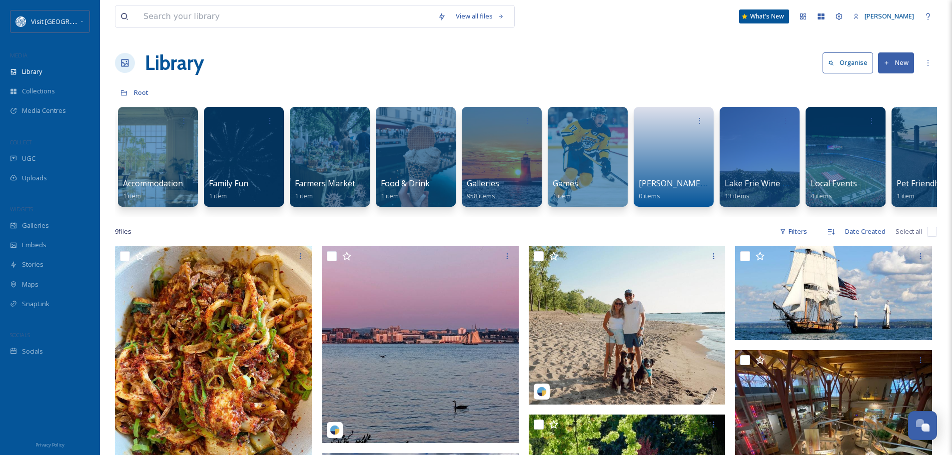
click at [895, 65] on button "New" at bounding box center [896, 62] width 36 height 20
click at [631, 55] on div "Library Organise New File Upload .zip Upload Folder" at bounding box center [526, 63] width 822 height 30
click at [59, 87] on div "Collections" at bounding box center [50, 90] width 100 height 19
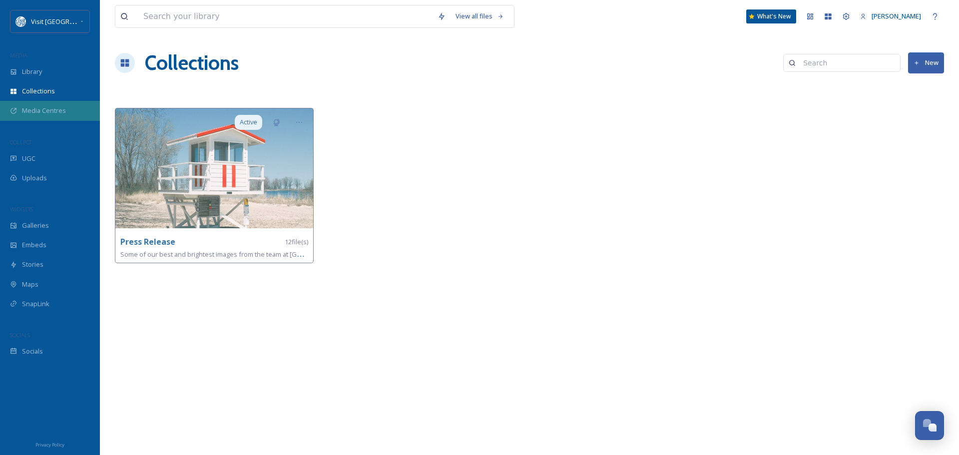
click at [53, 109] on span "Media Centres" at bounding box center [44, 110] width 44 height 9
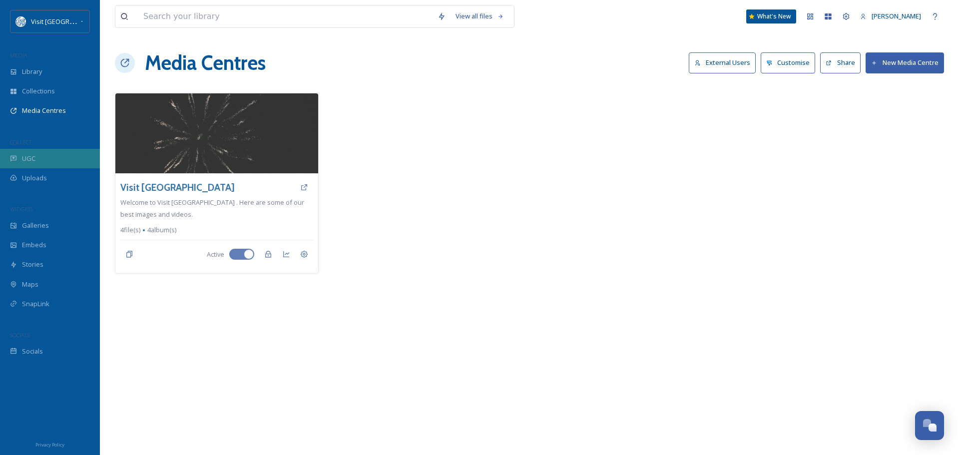
click at [35, 160] on div "UGC" at bounding box center [50, 158] width 100 height 19
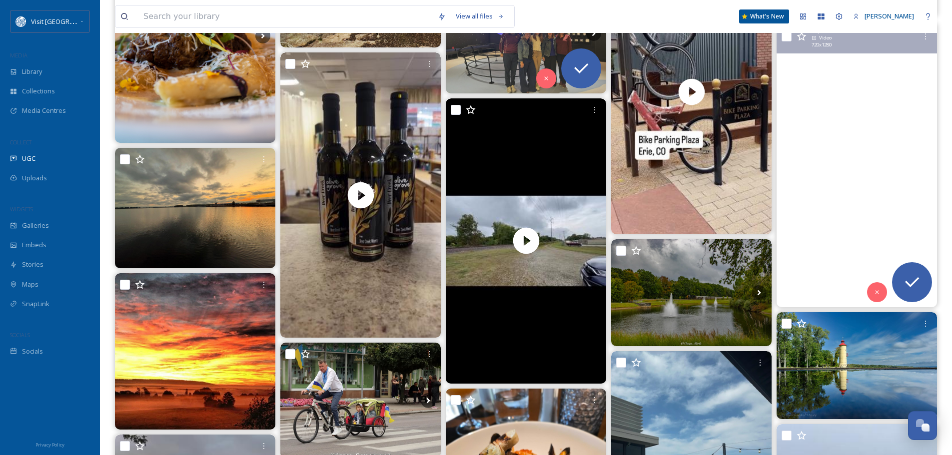
scroll to position [1899, 0]
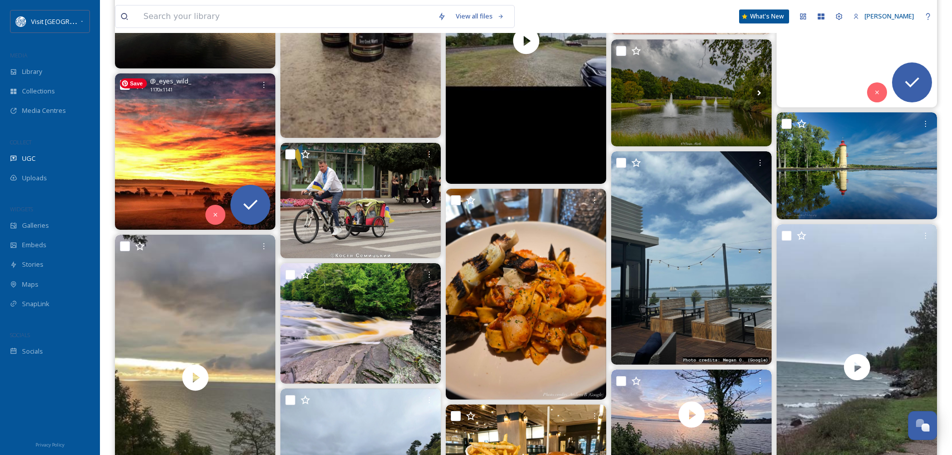
click at [237, 149] on img at bounding box center [195, 151] width 160 height 156
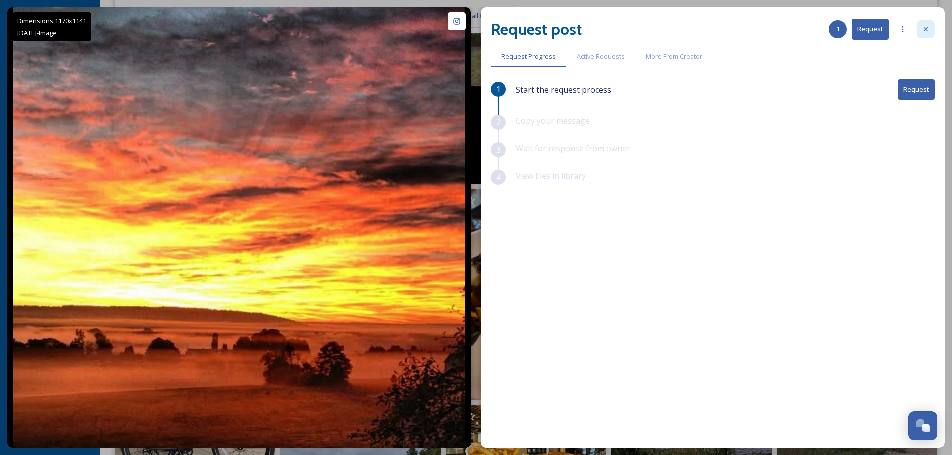
click at [927, 24] on div at bounding box center [925, 29] width 18 height 18
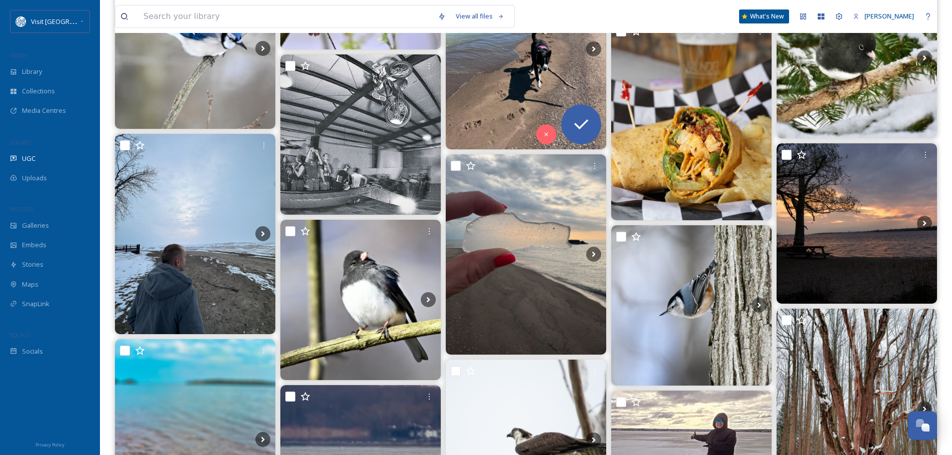
scroll to position [4696, 0]
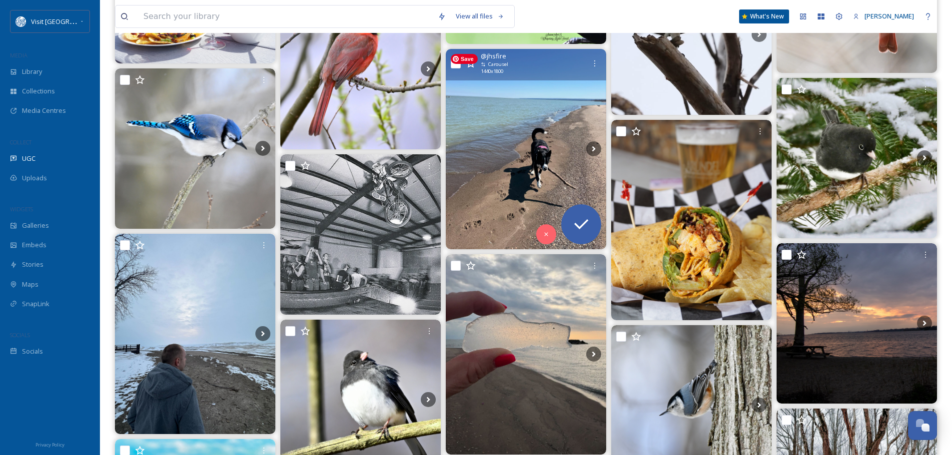
click at [537, 132] on img at bounding box center [526, 149] width 160 height 200
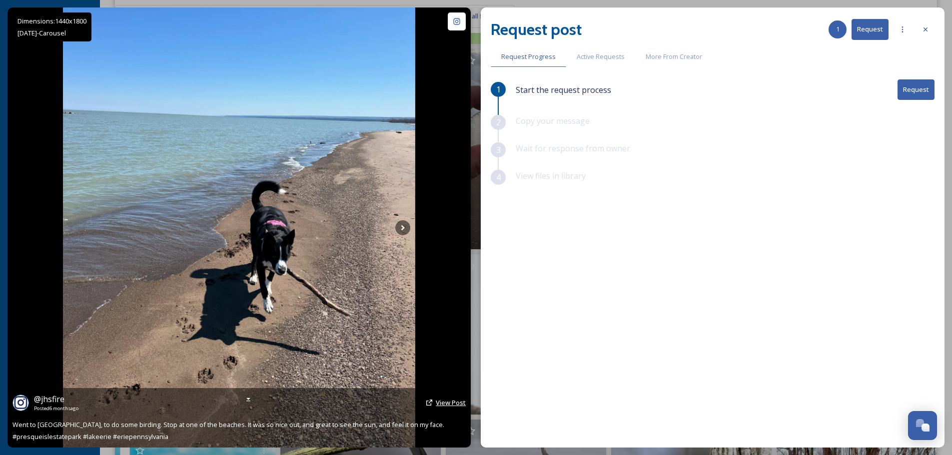
click at [451, 403] on span "View Post" at bounding box center [451, 402] width 30 height 9
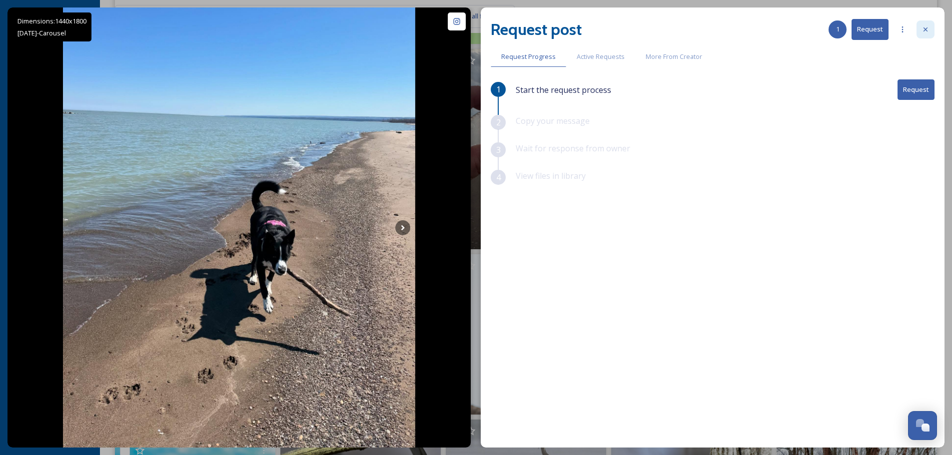
click at [928, 28] on icon at bounding box center [925, 29] width 8 height 8
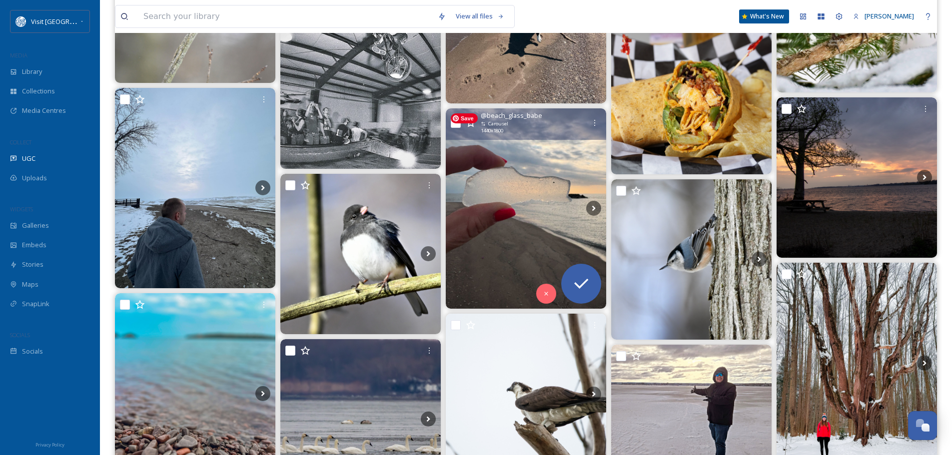
scroll to position [4896, 0]
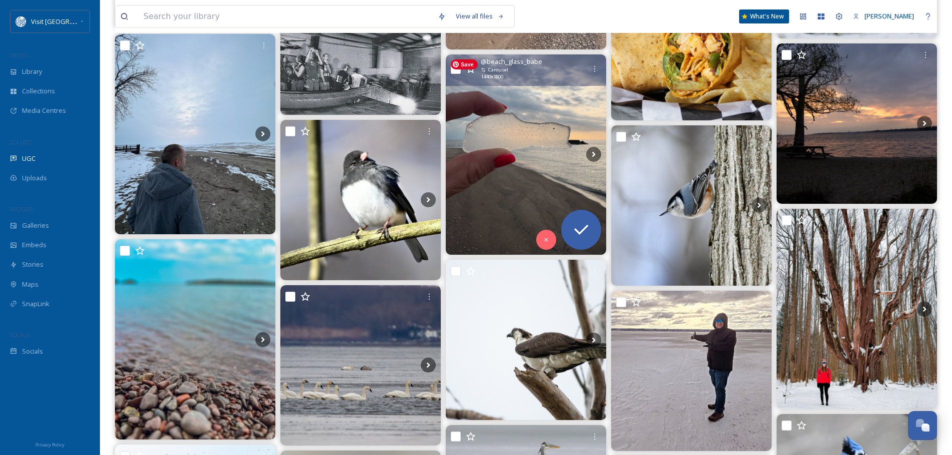
click at [535, 131] on img at bounding box center [526, 154] width 160 height 200
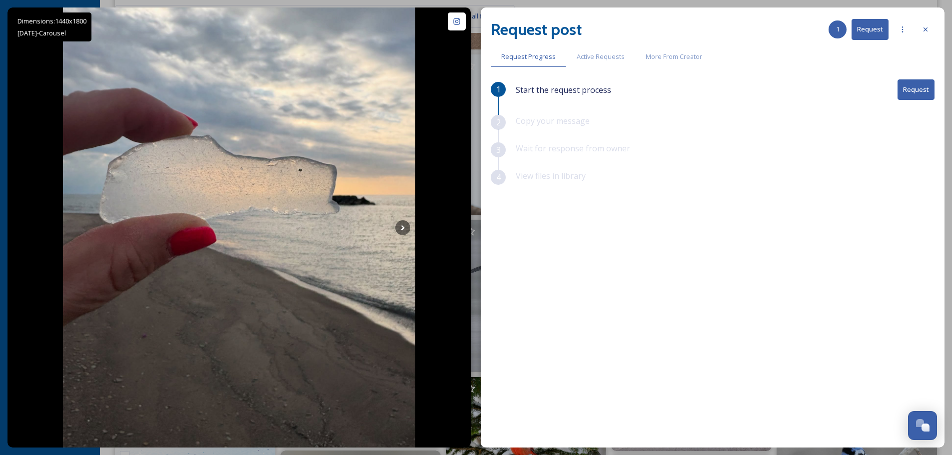
click at [906, 92] on button "Request" at bounding box center [915, 89] width 37 height 20
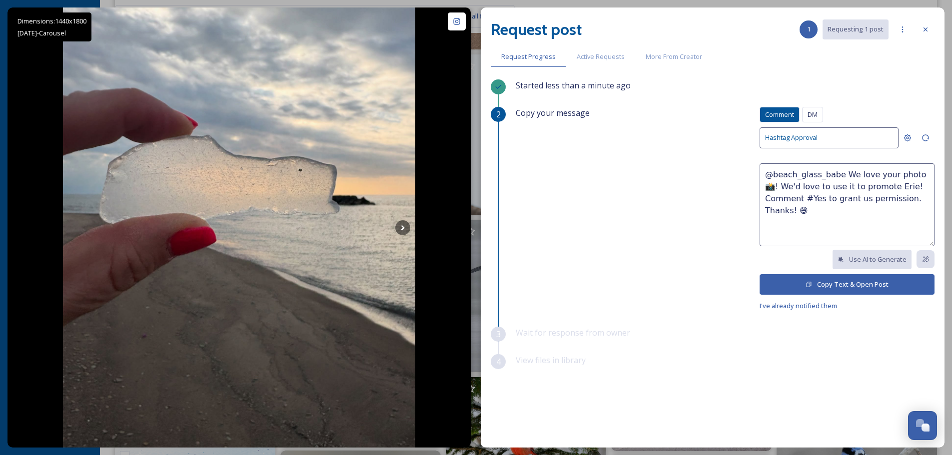
click at [859, 283] on button "Copy Text & Open Post" at bounding box center [846, 284] width 175 height 20
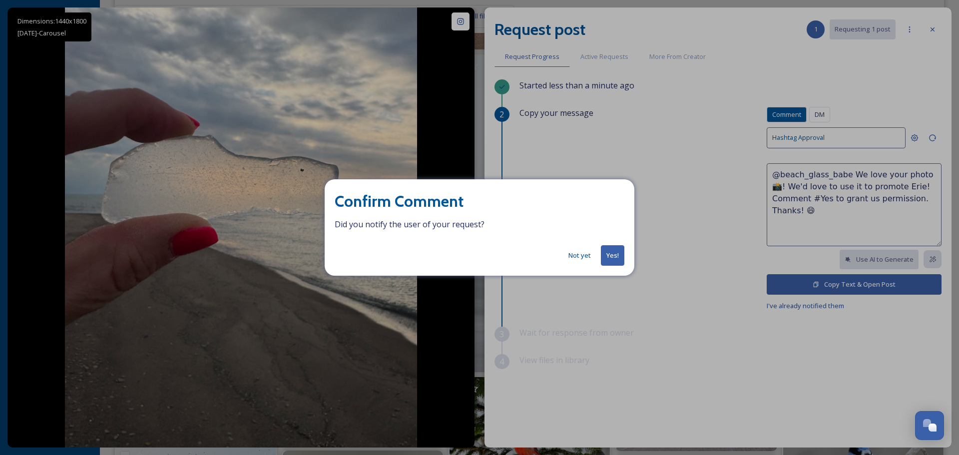
click at [582, 253] on button "Not yet" at bounding box center [580, 255] width 32 height 19
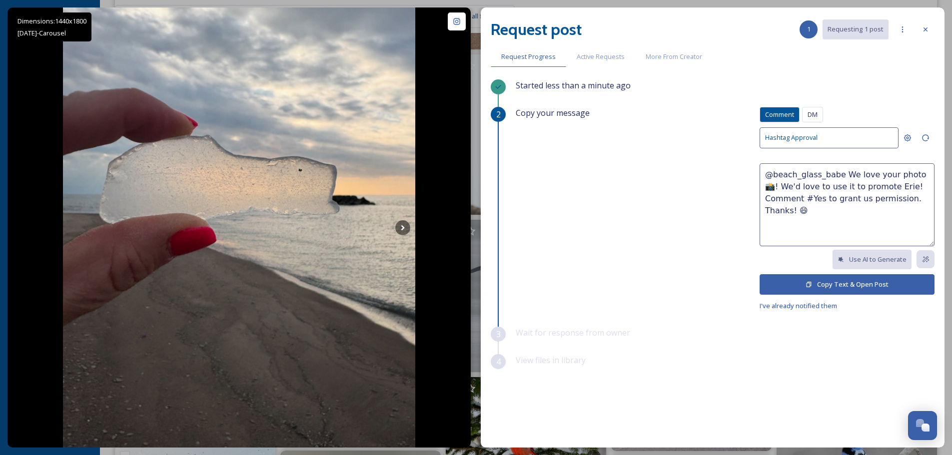
click at [906, 173] on textarea "@beach_glass_babe We love your photo 📸! We'd love to use it to promote Erie! Co…" at bounding box center [846, 204] width 175 height 83
type textarea "@beach_glass_babe We love your photos 📸! We'd love to use it to promote Erie! C…"
click at [853, 288] on button "Copy Text & Open Post" at bounding box center [846, 284] width 175 height 20
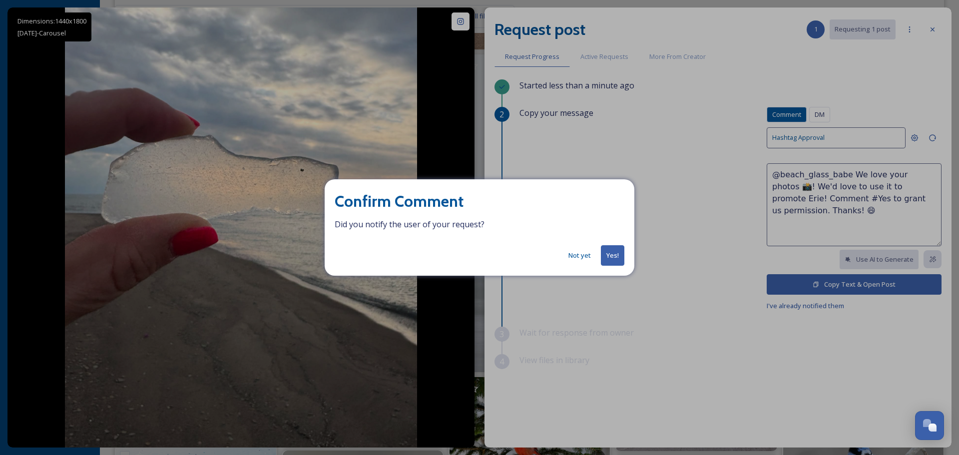
click at [583, 255] on button "Not yet" at bounding box center [580, 255] width 32 height 19
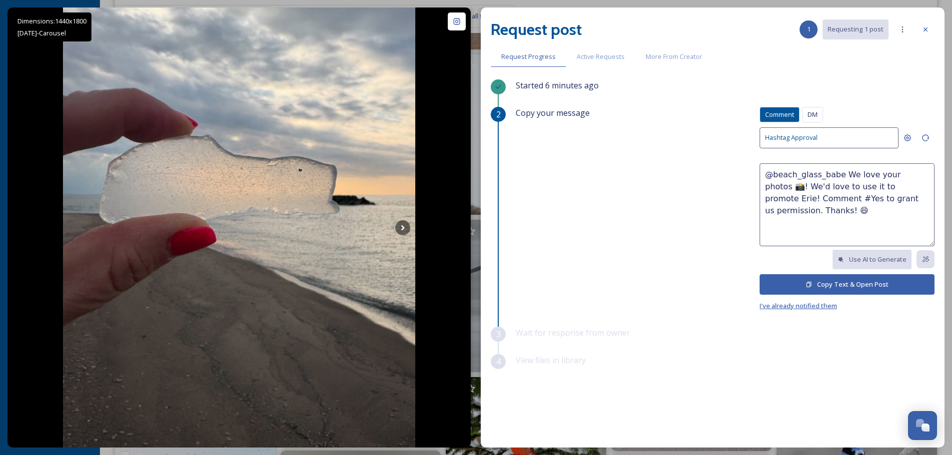
click at [799, 304] on span "I've already notified them" at bounding box center [797, 305] width 77 height 9
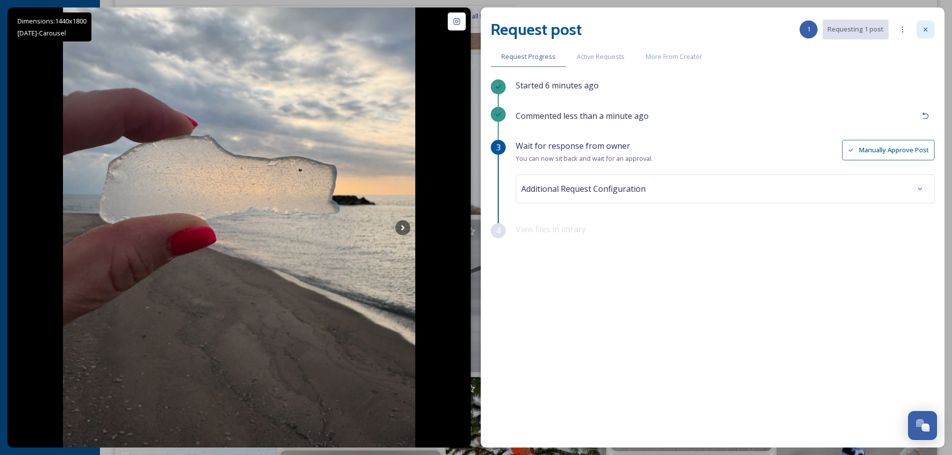
click at [924, 28] on icon at bounding box center [925, 29] width 4 height 4
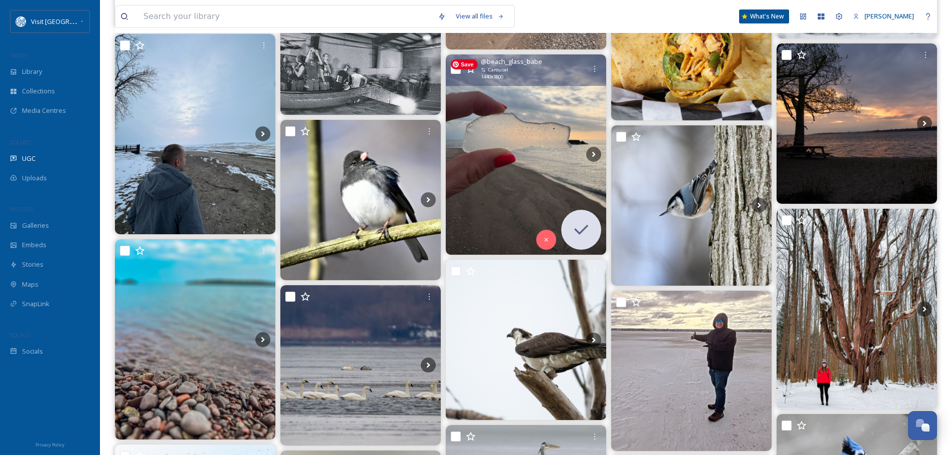
scroll to position [5096, 0]
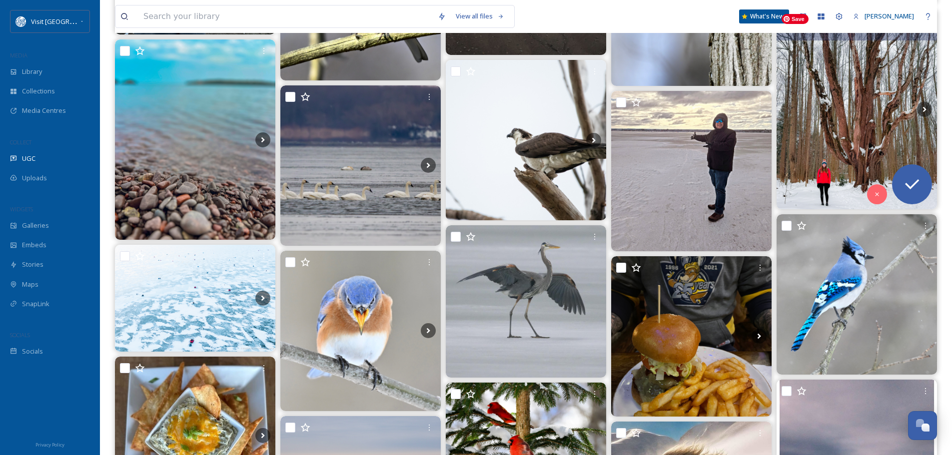
click at [845, 148] on img at bounding box center [856, 109] width 160 height 200
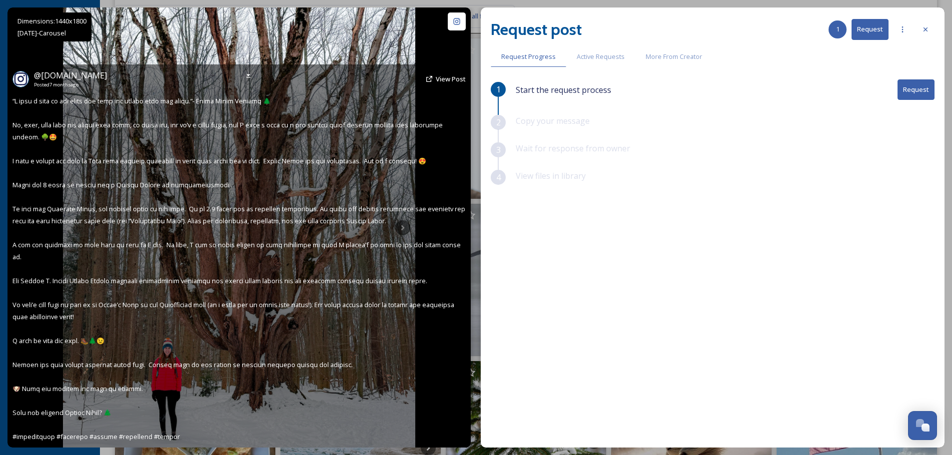
scroll to position [5096, 0]
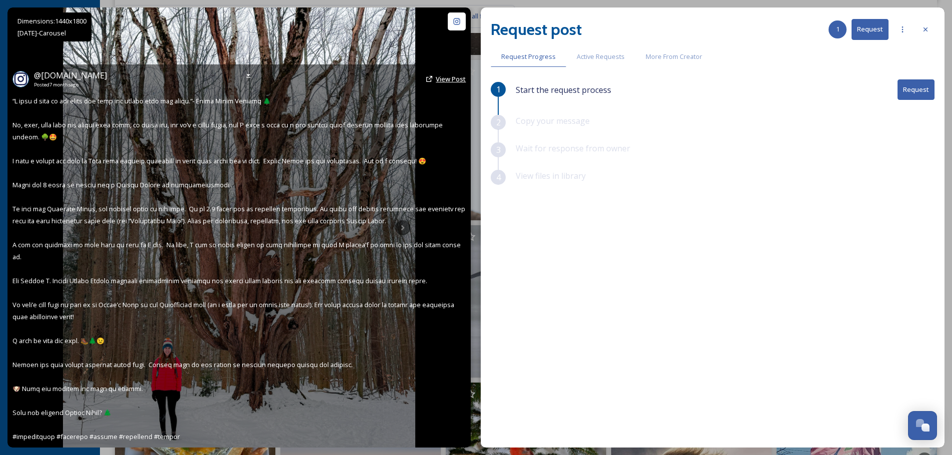
click at [444, 83] on span "View Post" at bounding box center [451, 78] width 30 height 9
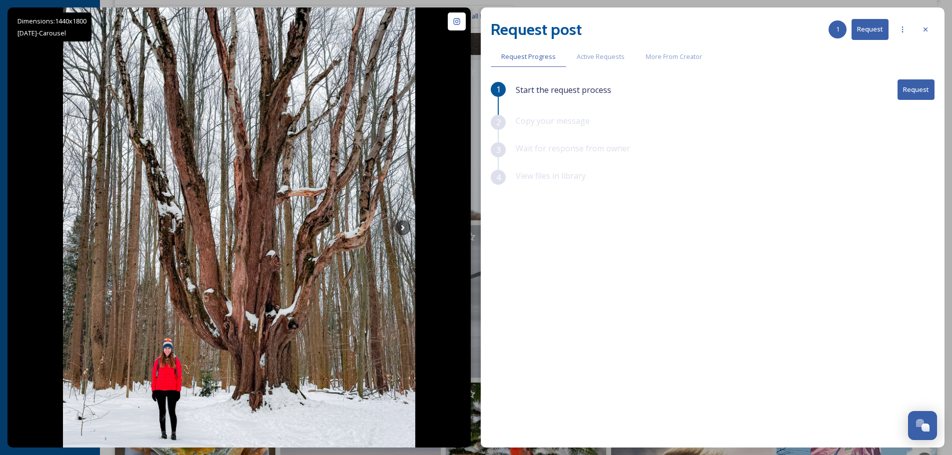
click at [929, 30] on div at bounding box center [925, 29] width 18 height 18
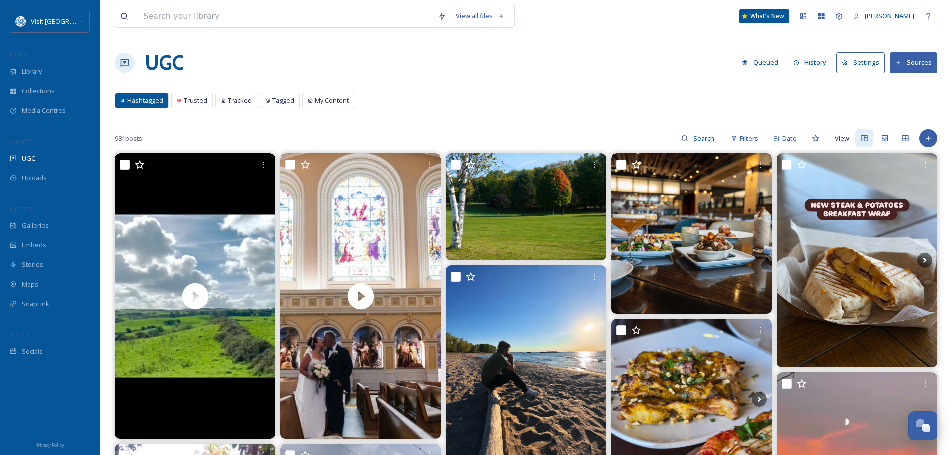
drag, startPoint x: 40, startPoint y: 69, endPoint x: 125, endPoint y: 69, distance: 85.4
click at [40, 69] on span "Library" at bounding box center [32, 71] width 20 height 9
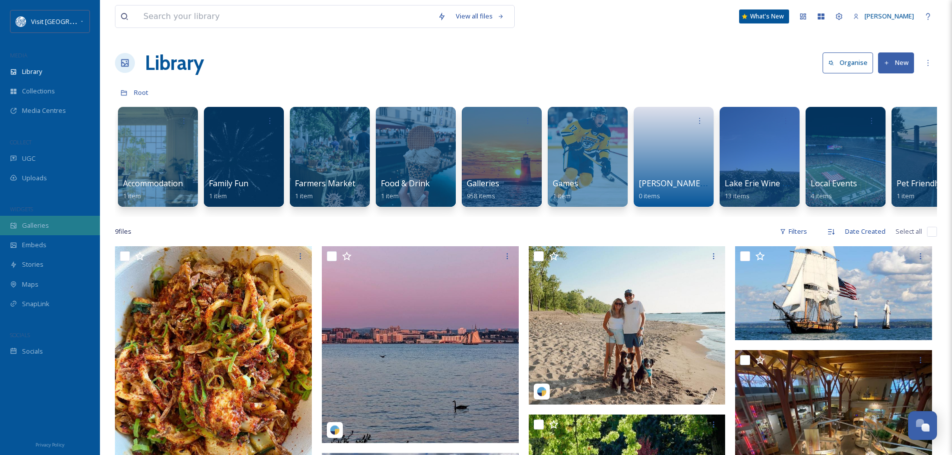
click at [43, 224] on span "Galleries" at bounding box center [35, 225] width 27 height 9
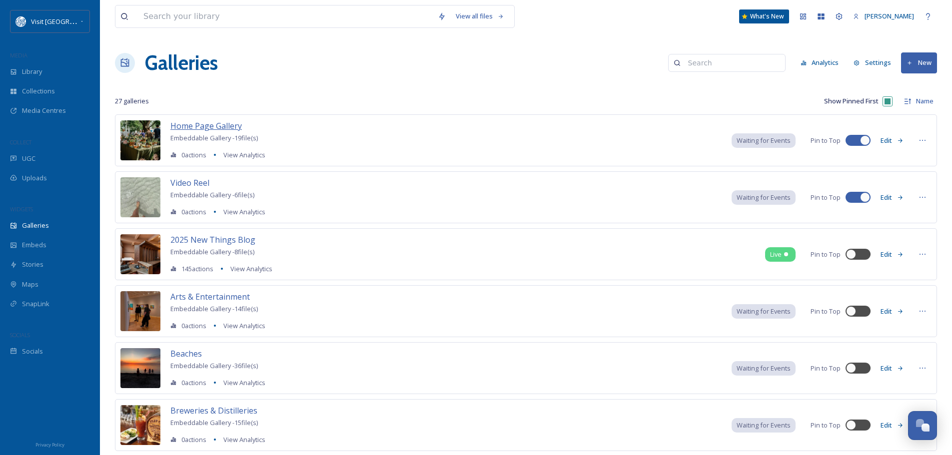
click at [220, 122] on span "Home Page Gallery" at bounding box center [205, 125] width 71 height 11
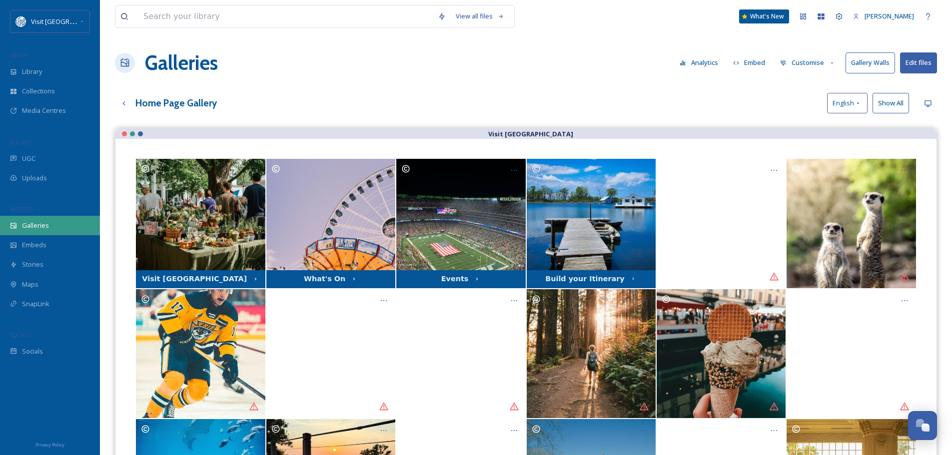
click at [47, 225] on span "Galleries" at bounding box center [35, 225] width 27 height 9
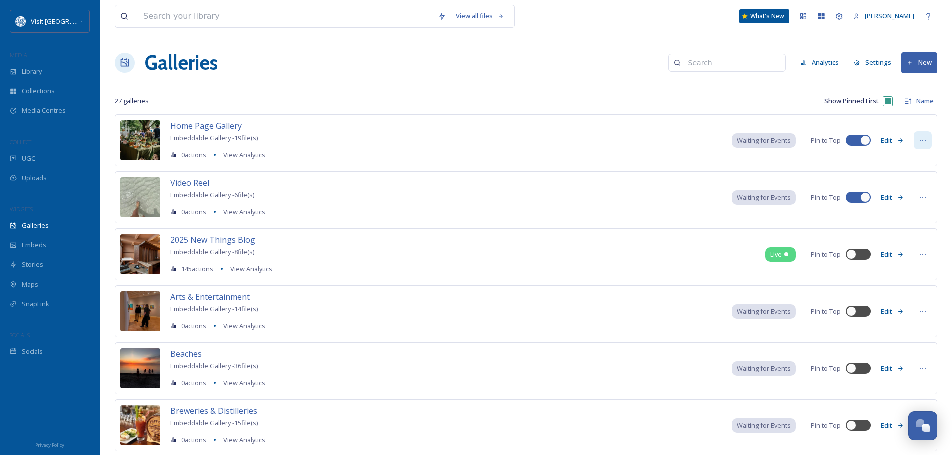
click at [919, 138] on icon at bounding box center [922, 140] width 8 height 8
click at [906, 247] on div "Delete" at bounding box center [903, 250] width 54 height 19
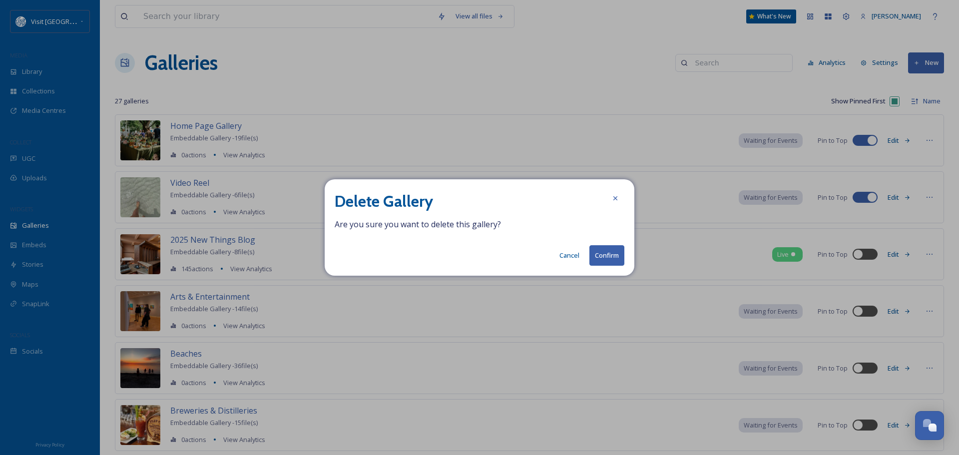
click at [610, 252] on button "Confirm" at bounding box center [607, 255] width 35 height 20
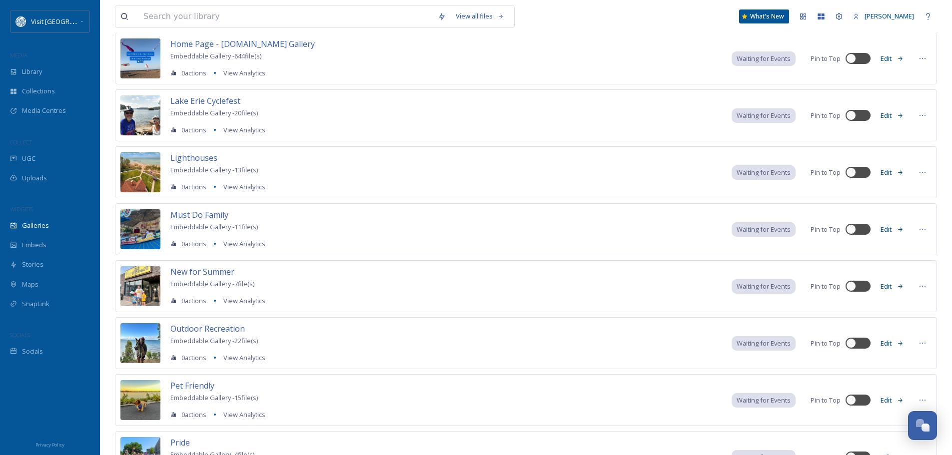
scroll to position [559, 0]
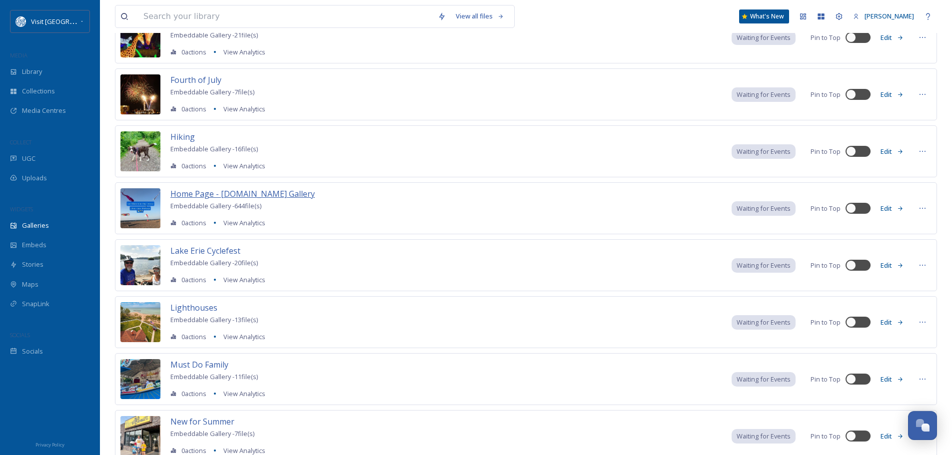
click at [270, 191] on span "Home Page - [DOMAIN_NAME] Gallery" at bounding box center [242, 193] width 144 height 11
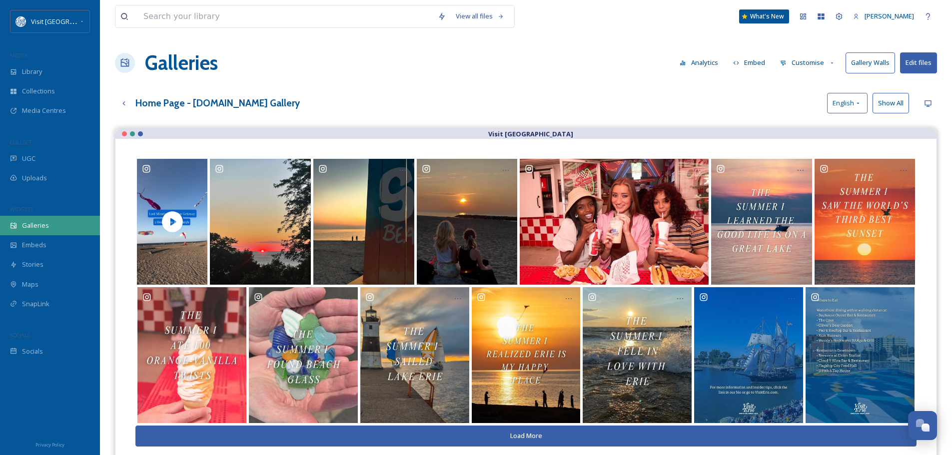
click at [58, 225] on div "Galleries" at bounding box center [50, 225] width 100 height 19
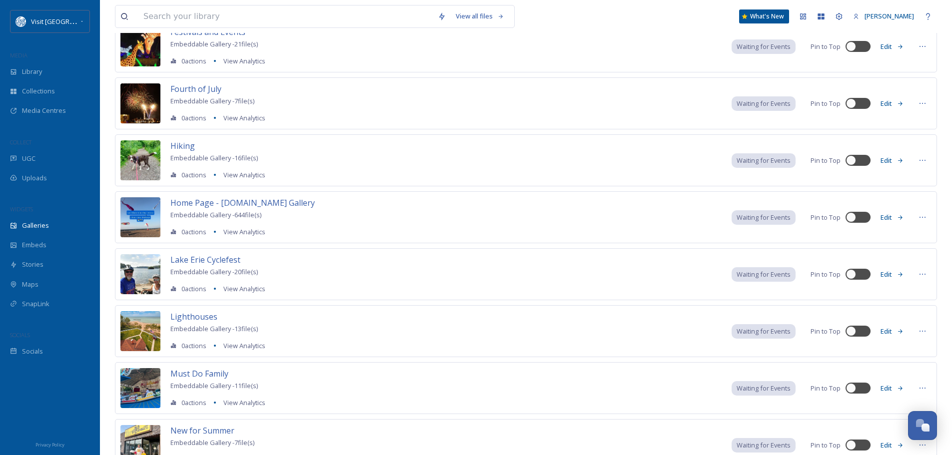
scroll to position [650, 0]
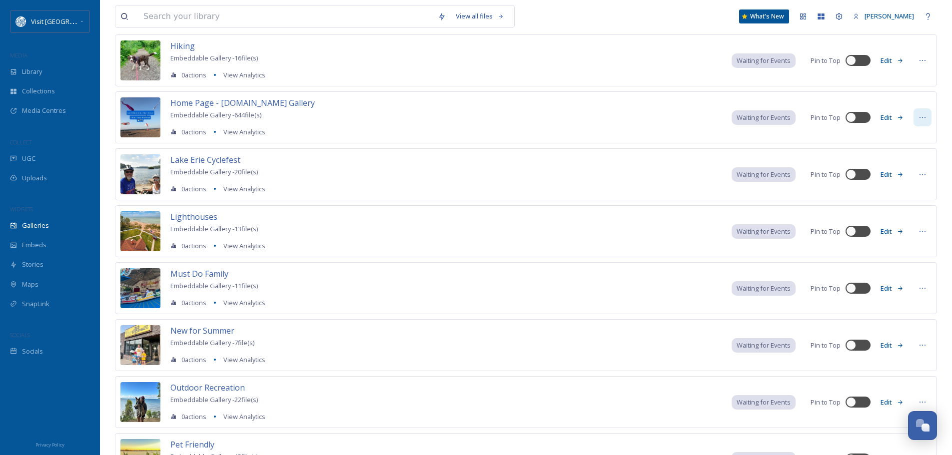
click at [923, 114] on icon at bounding box center [922, 117] width 8 height 8
click at [903, 225] on div "Delete" at bounding box center [903, 227] width 54 height 19
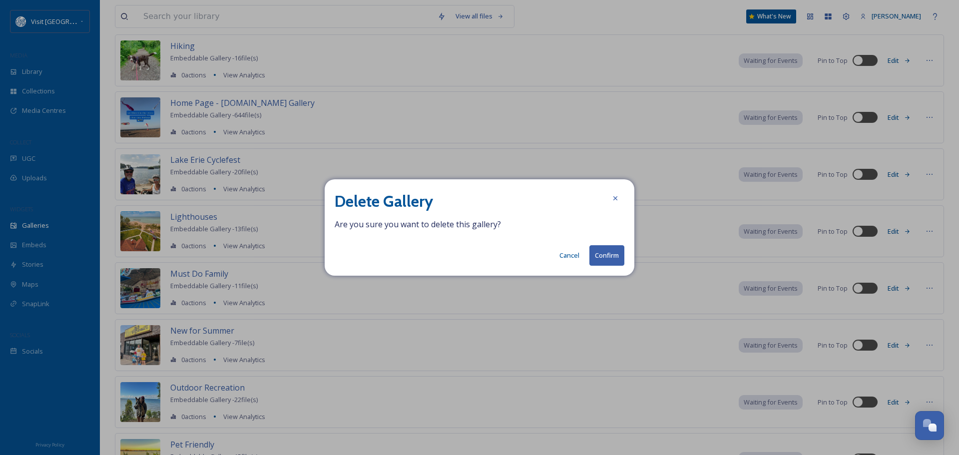
click at [607, 251] on button "Confirm" at bounding box center [607, 255] width 35 height 20
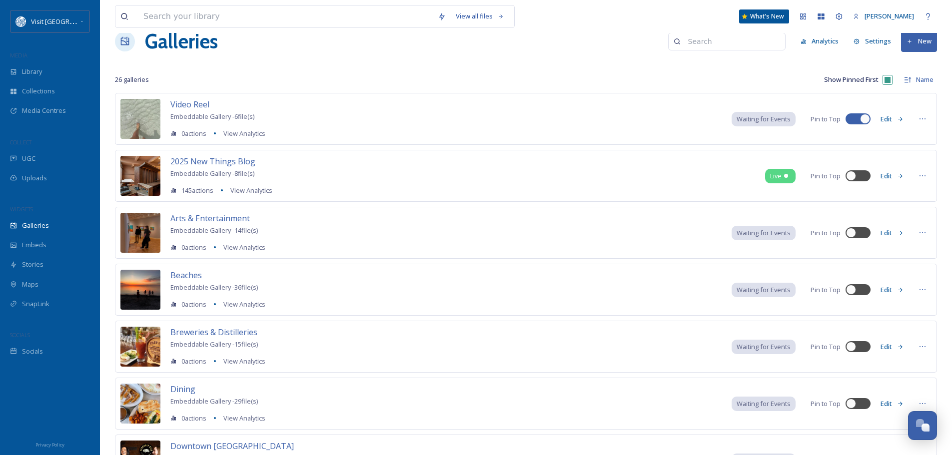
scroll to position [0, 0]
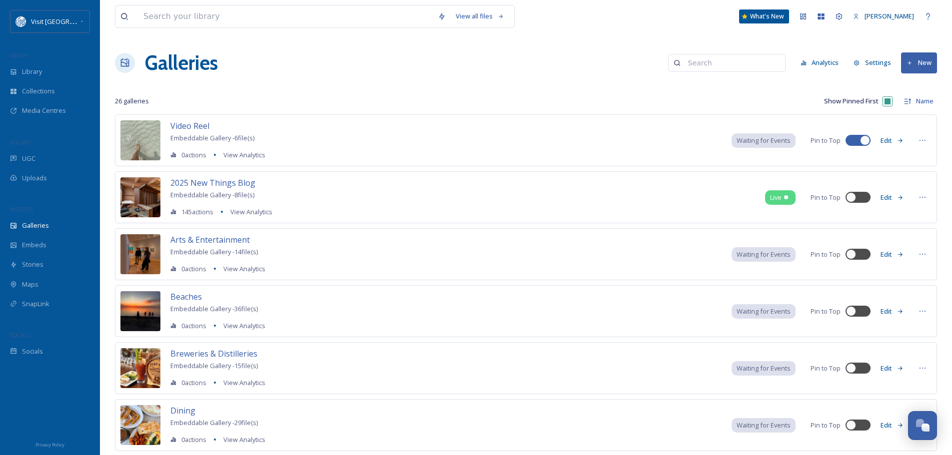
click at [923, 62] on button "New" at bounding box center [919, 62] width 36 height 20
click at [922, 87] on span "Gallery" at bounding box center [920, 85] width 21 height 9
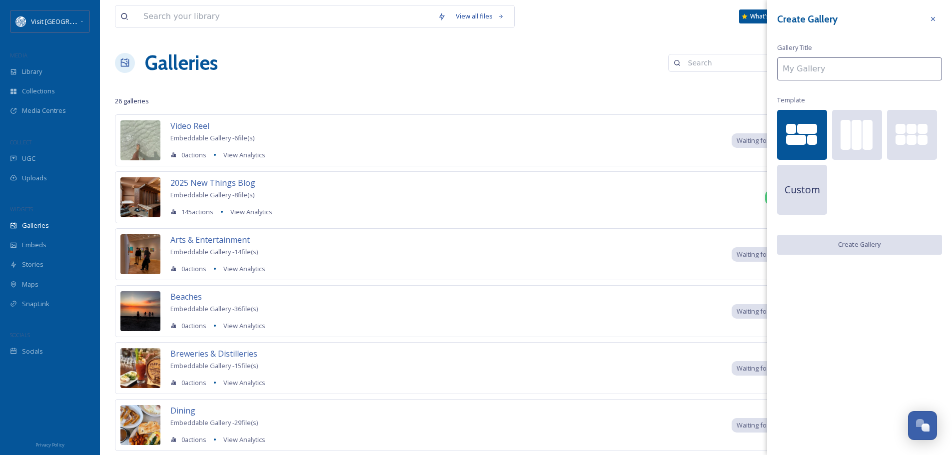
click at [835, 65] on input at bounding box center [859, 68] width 165 height 23
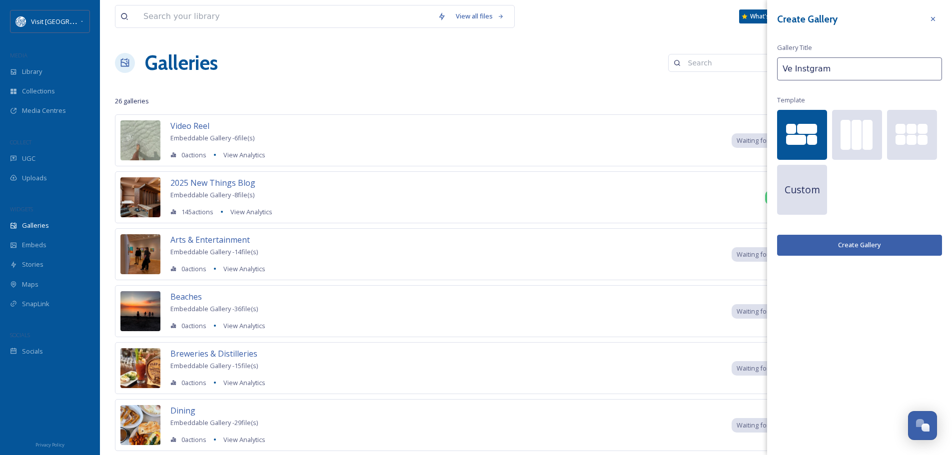
click at [791, 66] on input "Ve Instgram" at bounding box center [859, 68] width 165 height 23
click at [858, 67] on input "VE Instgram" at bounding box center [859, 68] width 165 height 23
type input "VE Instgram - Home Page"
click at [860, 248] on button "Create Gallery" at bounding box center [859, 245] width 165 height 20
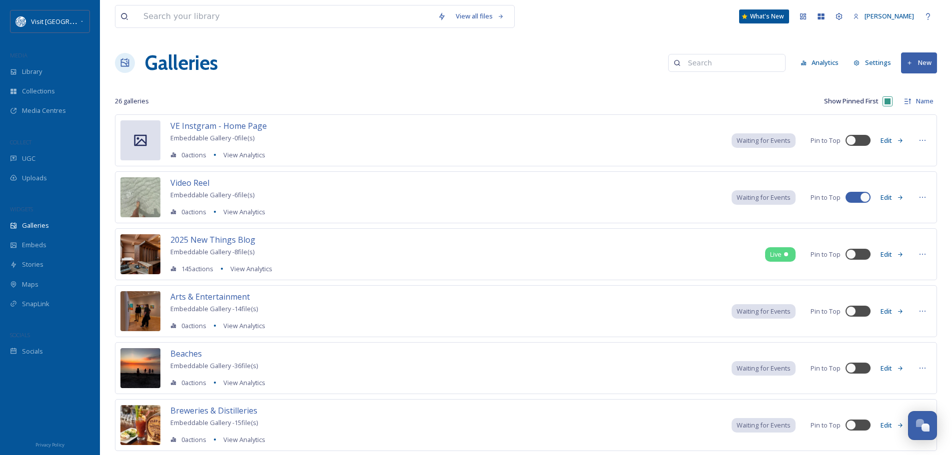
click at [889, 139] on button "Edit" at bounding box center [891, 140] width 33 height 19
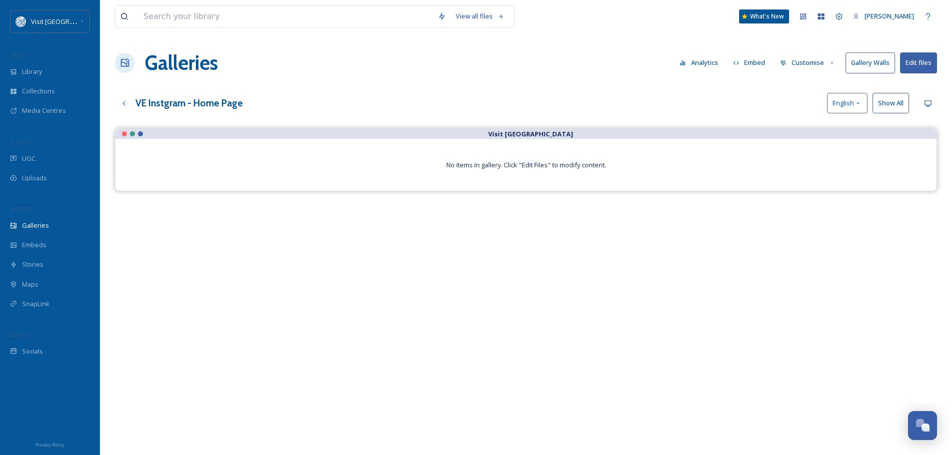
click at [926, 61] on button "Edit files" at bounding box center [918, 62] width 37 height 20
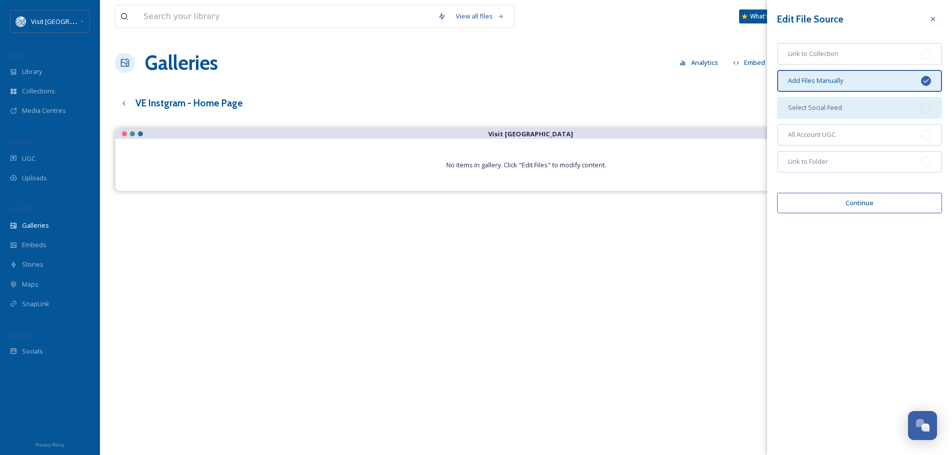
click at [923, 107] on div at bounding box center [926, 108] width 10 height 10
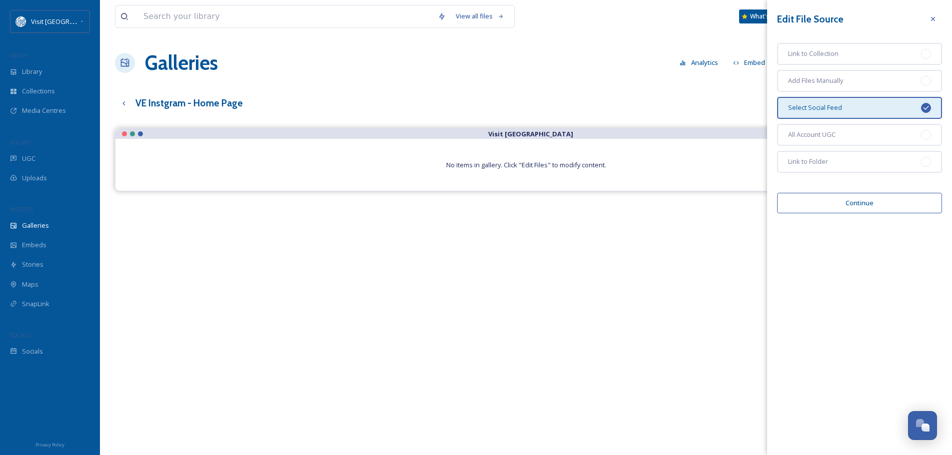
click at [874, 209] on button "Continue" at bounding box center [859, 203] width 165 height 20
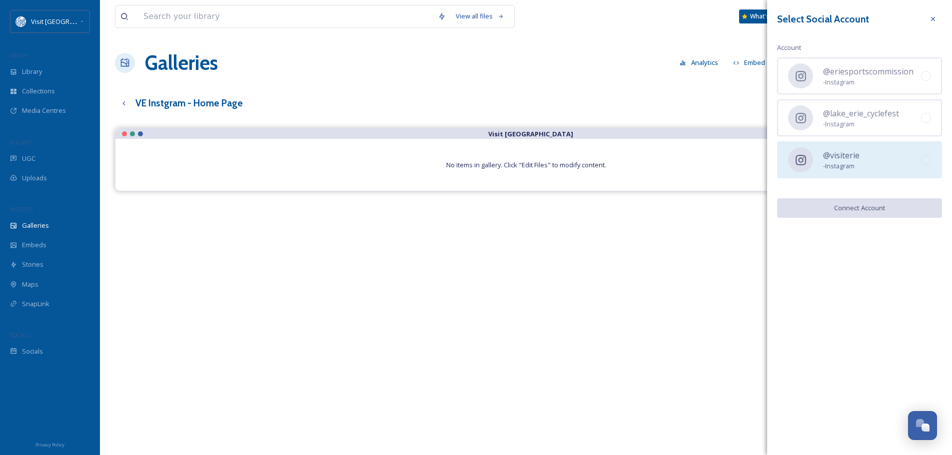
click at [891, 156] on div "@visiterie - Instagram" at bounding box center [859, 159] width 165 height 37
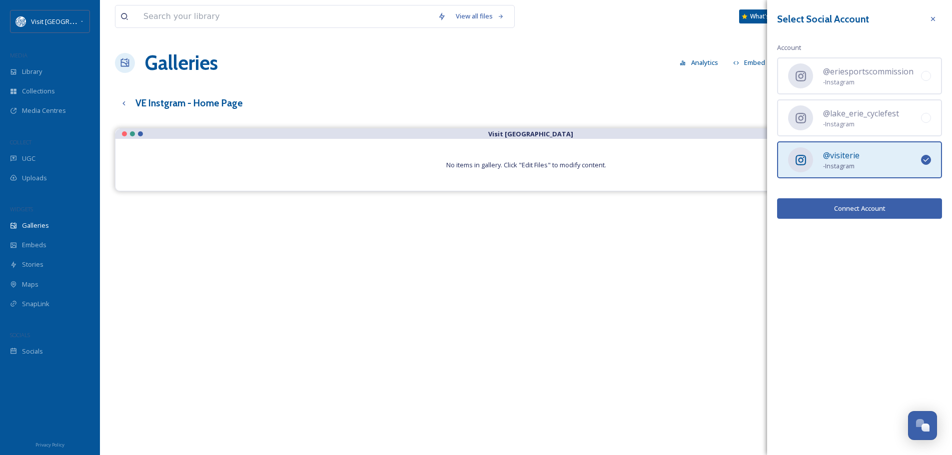
click at [885, 210] on button "Connect Account" at bounding box center [859, 208] width 165 height 20
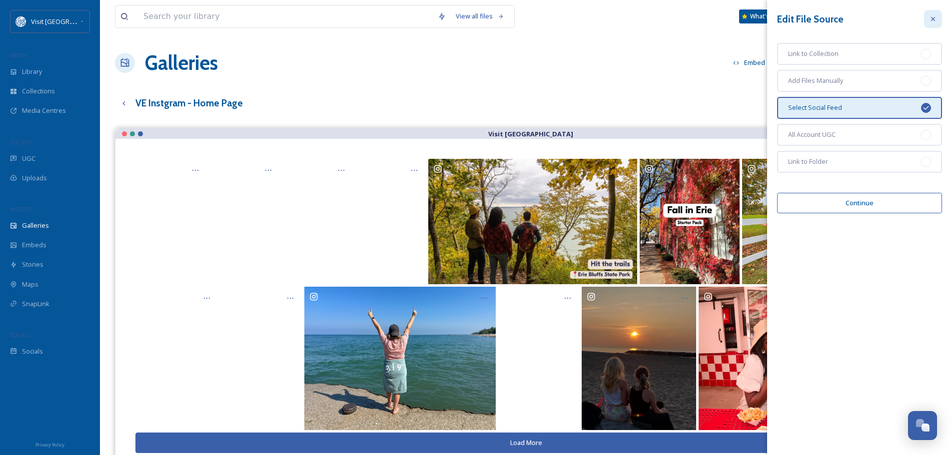
click at [930, 17] on icon at bounding box center [933, 19] width 8 height 8
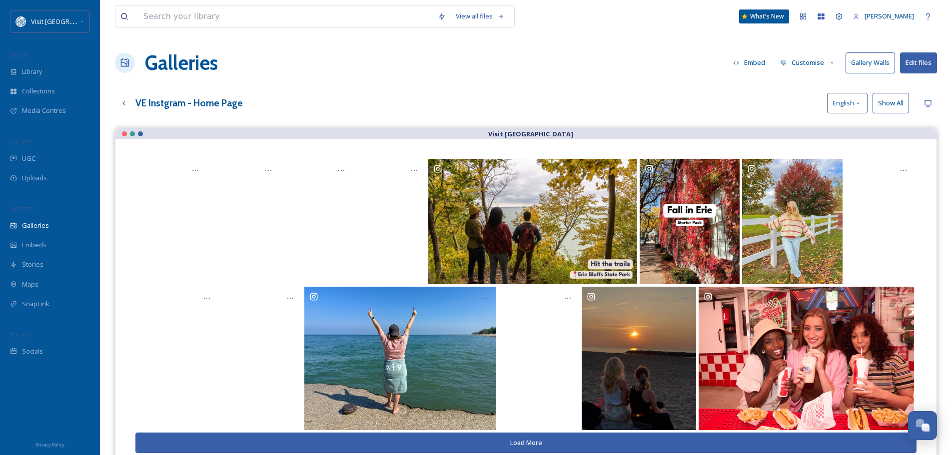
click at [752, 61] on button "Embed" at bounding box center [749, 62] width 42 height 19
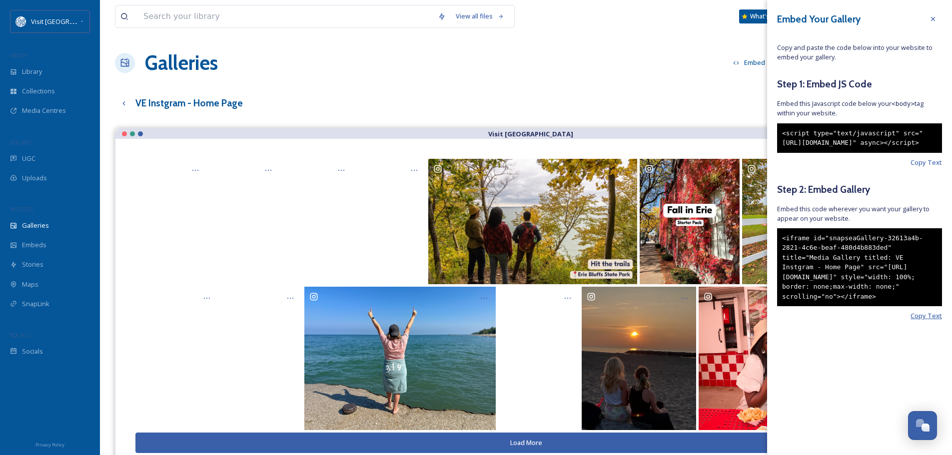
click at [921, 321] on span "Copy Text" at bounding box center [925, 315] width 31 height 9
click at [932, 17] on icon at bounding box center [933, 19] width 8 height 8
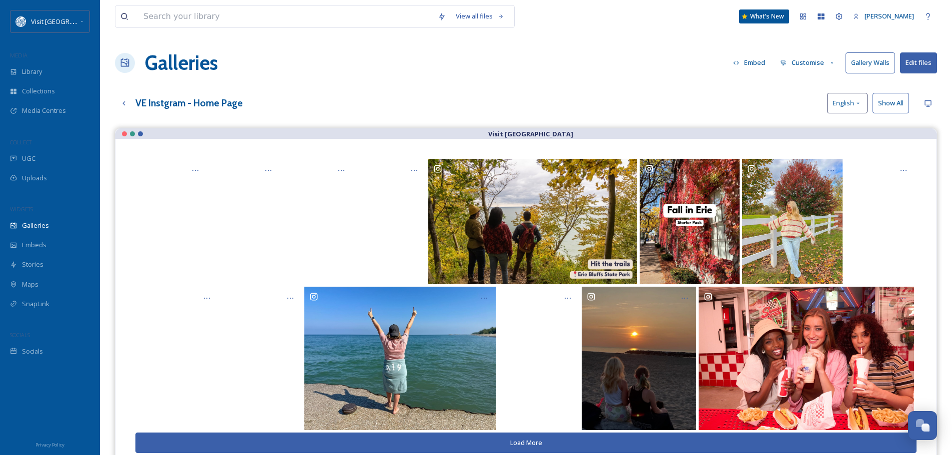
click at [820, 61] on button "Customise" at bounding box center [807, 62] width 65 height 19
click at [799, 83] on span "Layout" at bounding box center [789, 85] width 19 height 9
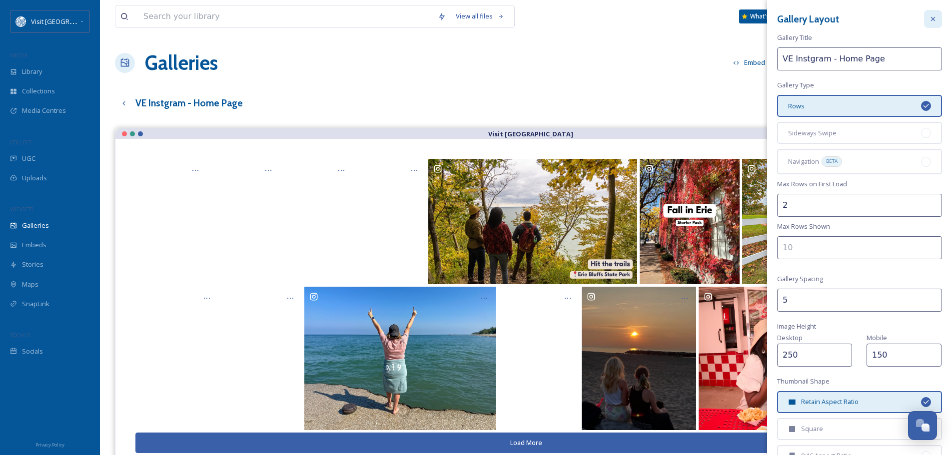
click at [929, 19] on div at bounding box center [933, 19] width 18 height 18
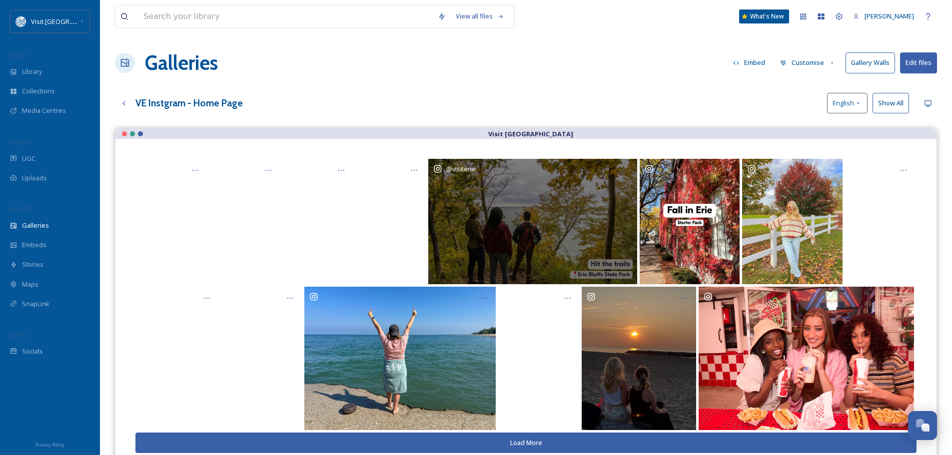
scroll to position [143, 0]
